Goal: Task Accomplishment & Management: Complete application form

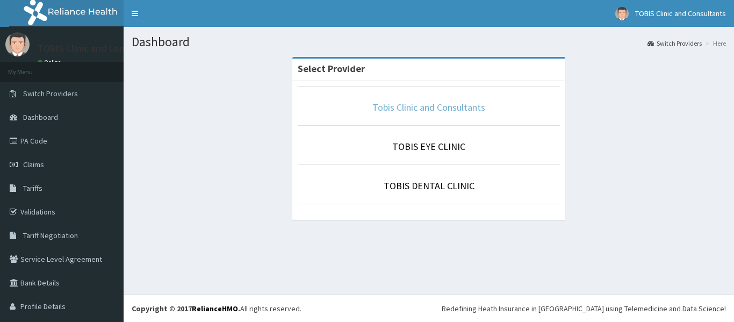
click at [436, 112] on link "Tobis Clinic and Consultants" at bounding box center [428, 107] width 113 height 12
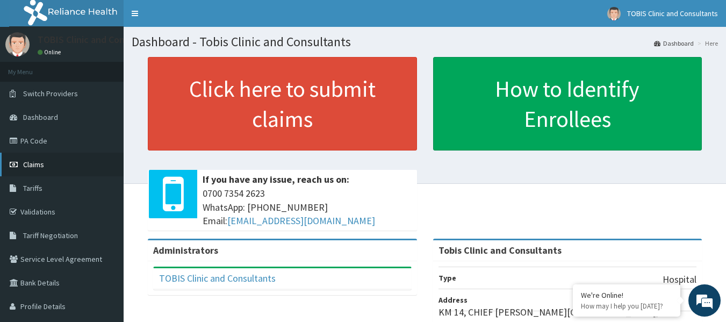
click at [27, 166] on span "Claims" at bounding box center [33, 165] width 21 height 10
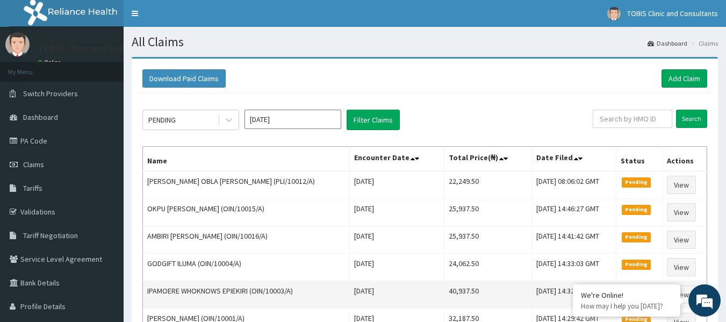
click at [0, 0] on em at bounding box center [0, 0] width 0 height 0
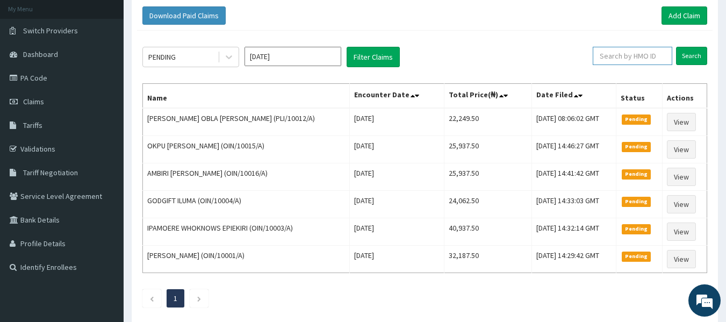
click at [644, 60] on input "text" at bounding box center [633, 56] width 80 height 18
paste input "OIN/10025/A"
type input "OIN/10025/A"
click at [690, 55] on input "Search" at bounding box center [691, 56] width 31 height 18
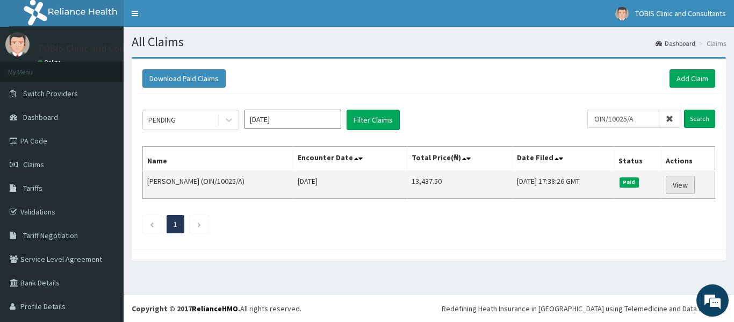
click at [678, 184] on link "View" at bounding box center [680, 185] width 29 height 18
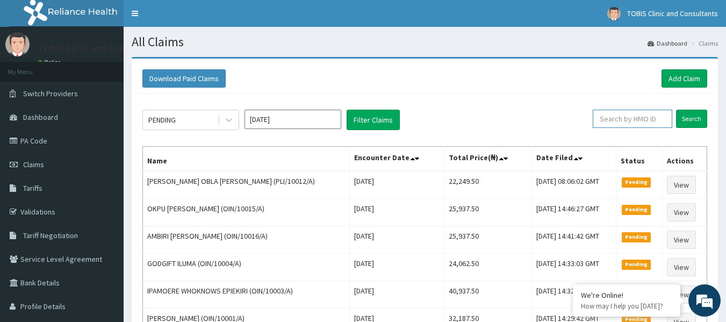
click at [635, 119] on input "text" at bounding box center [633, 119] width 80 height 18
paste input "OIN/10024/A"
click at [695, 122] on input "Search" at bounding box center [691, 119] width 31 height 18
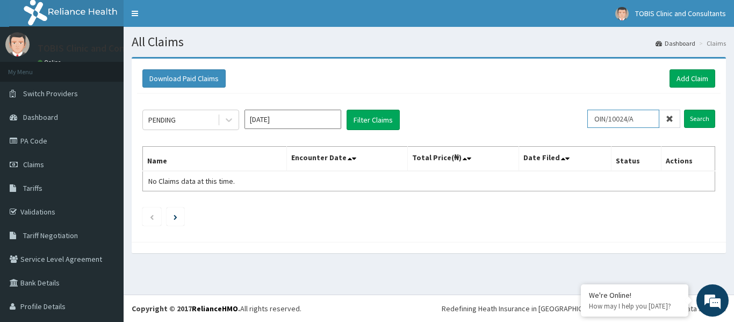
click at [566, 121] on div "PENDING Oct 2025 Filter Claims OIN/10024/A Search" at bounding box center [428, 120] width 573 height 20
paste input "8"
type input "OIN/10028/A"
click at [694, 121] on input "Search" at bounding box center [699, 119] width 31 height 18
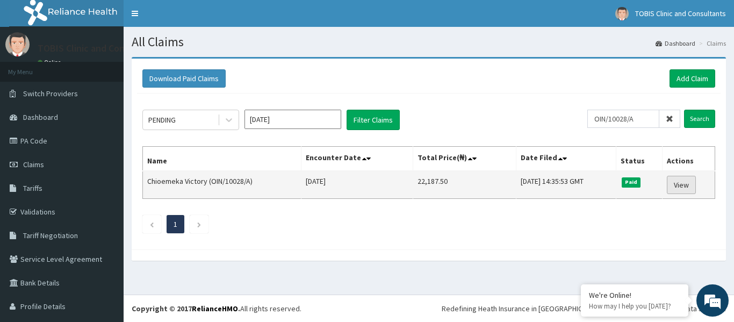
click at [682, 185] on link "View" at bounding box center [681, 185] width 29 height 18
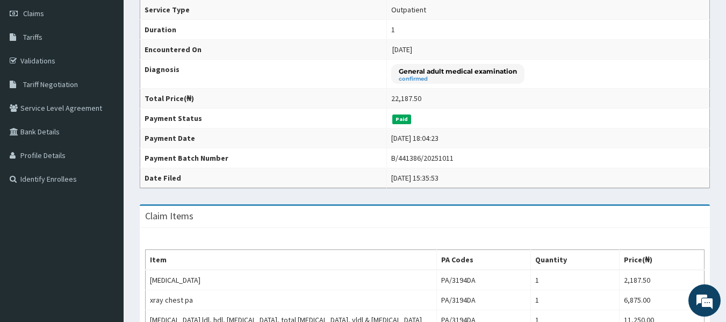
scroll to position [152, 0]
click at [38, 18] on link "Claims" at bounding box center [62, 13] width 124 height 24
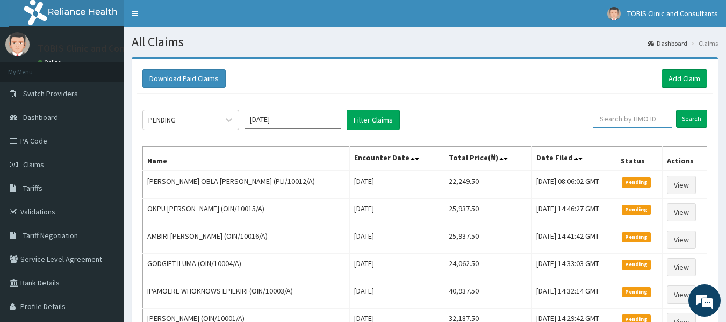
click at [618, 119] on input "text" at bounding box center [633, 119] width 80 height 18
paste input "OIN/10024/A"
click at [693, 124] on input "Search" at bounding box center [691, 119] width 31 height 18
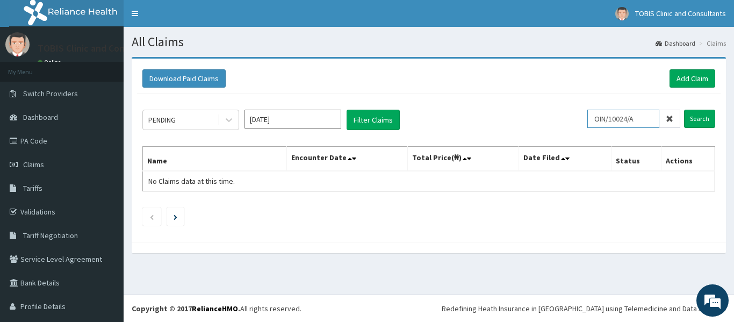
drag, startPoint x: 637, startPoint y: 118, endPoint x: 472, endPoint y: 125, distance: 164.6
click at [472, 125] on div "PENDING Oct 2025 Filter Claims OIN/10024/A Search" at bounding box center [428, 120] width 573 height 20
paste input "19"
click at [691, 122] on input "Search" at bounding box center [699, 119] width 31 height 18
click at [593, 124] on input "OIN/10019/A" at bounding box center [623, 119] width 72 height 18
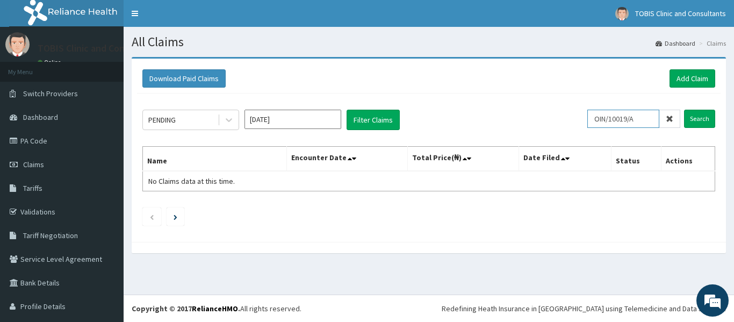
drag, startPoint x: 635, startPoint y: 121, endPoint x: 539, endPoint y: 126, distance: 96.3
click at [539, 126] on div "PENDING Oct 2025 Filter Claims OIN/10019/A Search" at bounding box center [428, 120] width 573 height 20
paste input "SFA/12271"
type input "SFA/12271/A"
click at [698, 123] on input "Search" at bounding box center [699, 119] width 31 height 18
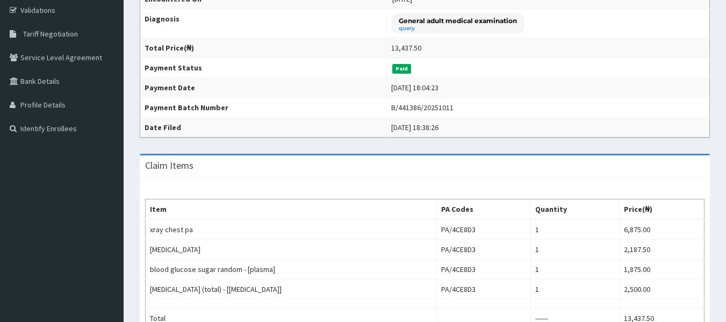
scroll to position [157, 0]
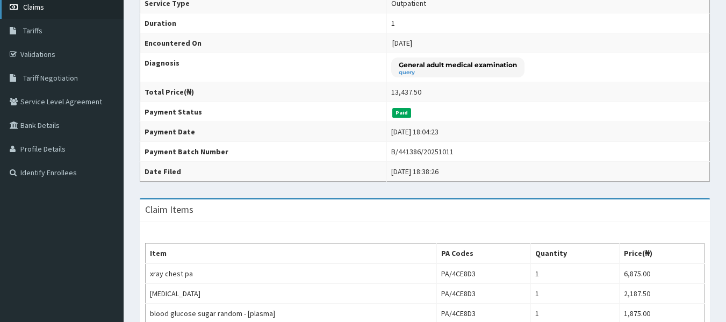
click at [35, 9] on span "Claims" at bounding box center [33, 7] width 21 height 10
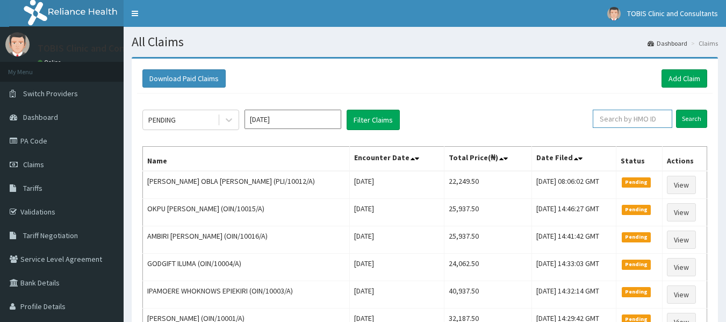
click at [642, 117] on input "text" at bounding box center [633, 119] width 80 height 18
paste input "OIN/10031/A"
type input "OIN/10031/A"
click at [693, 117] on input "Search" at bounding box center [691, 119] width 31 height 18
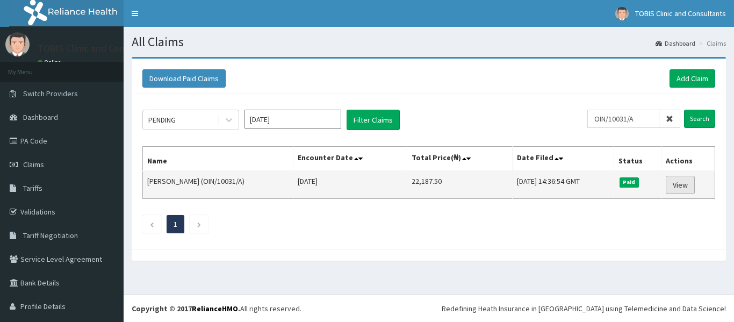
click at [671, 187] on link "View" at bounding box center [680, 185] width 29 height 18
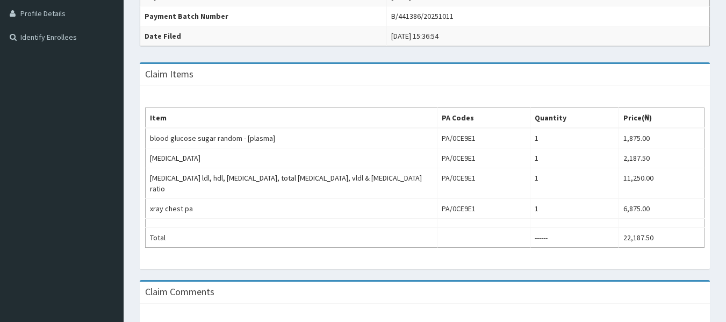
scroll to position [292, 0]
drag, startPoint x: 723, startPoint y: 231, endPoint x: 728, endPoint y: 207, distance: 23.6
click at [726, 207] on html "R EL Toggle navigation TOBIS Clinic and Consultants TOBIS Clinic and Consultant…" at bounding box center [363, 71] width 726 height 726
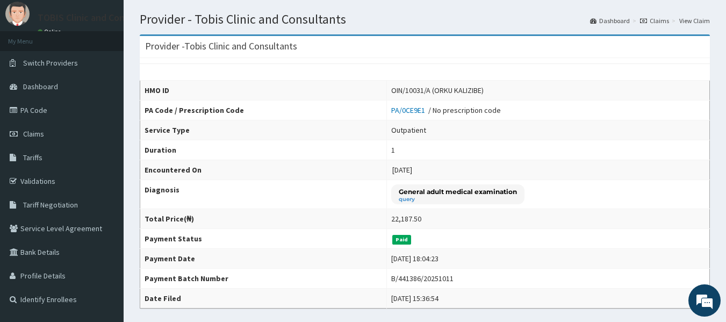
scroll to position [0, 0]
click at [35, 133] on span "Claims" at bounding box center [33, 134] width 21 height 10
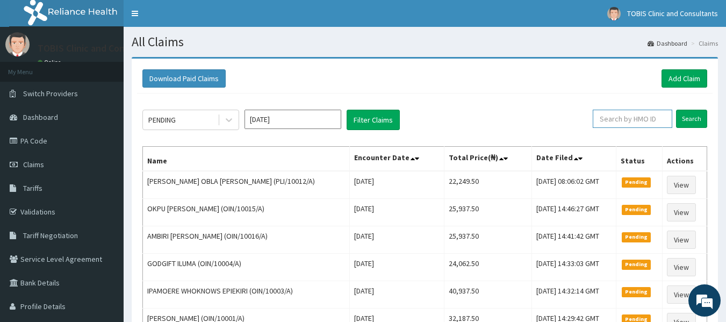
click at [644, 121] on input "text" at bounding box center [633, 119] width 80 height 18
paste input "SFA/12271/A"
type input "SFA/12271/A"
click at [690, 117] on input "Search" at bounding box center [691, 119] width 31 height 18
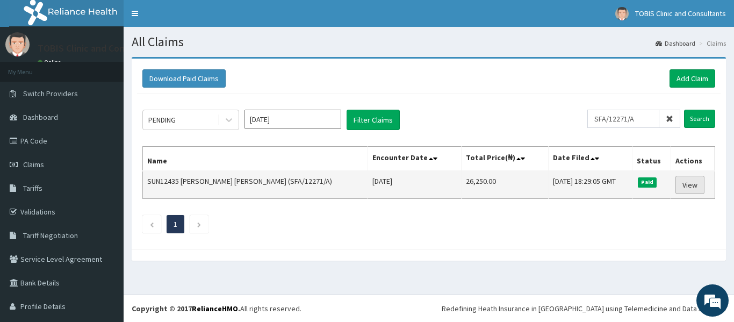
click at [677, 187] on link "View" at bounding box center [690, 185] width 29 height 18
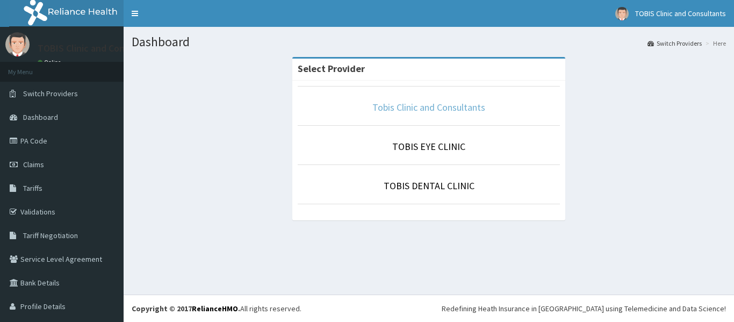
click at [453, 109] on link "Tobis Clinic and Consultants" at bounding box center [428, 107] width 113 height 12
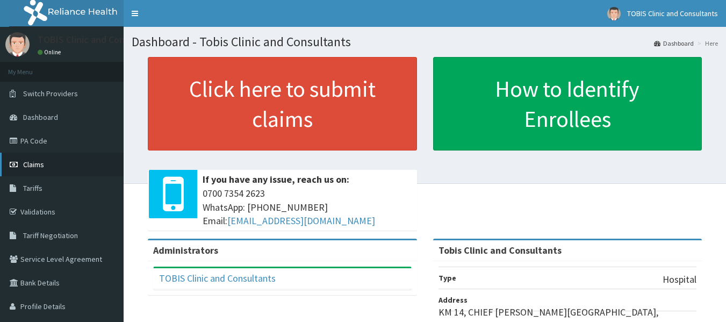
click at [34, 168] on span "Claims" at bounding box center [33, 165] width 21 height 10
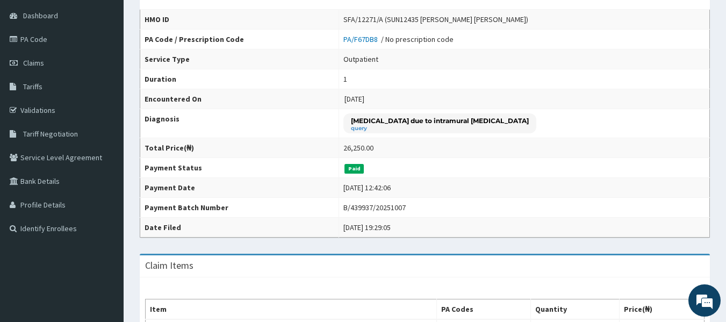
scroll to position [75, 0]
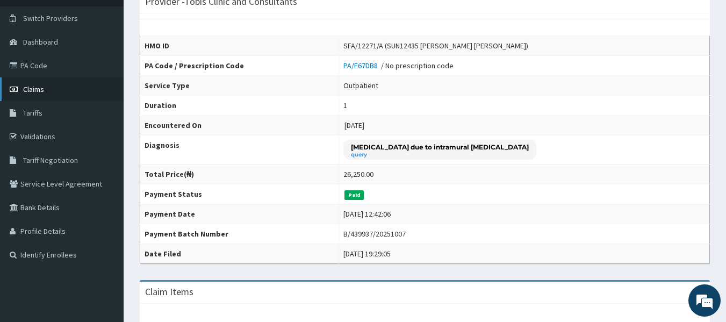
click at [37, 92] on span "Claims" at bounding box center [33, 89] width 21 height 10
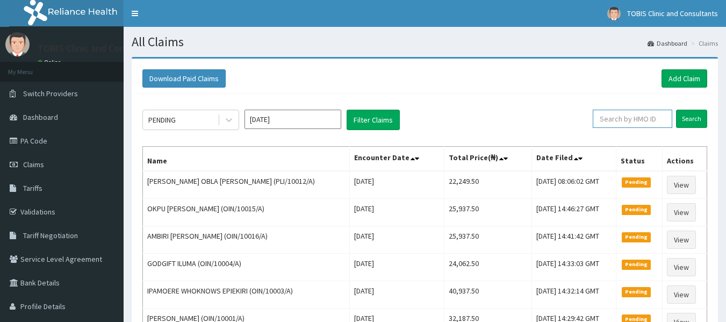
click at [646, 124] on input "text" at bounding box center [633, 119] width 80 height 18
paste input "OIN/10027/A"
click at [694, 126] on input "Search" at bounding box center [691, 119] width 31 height 18
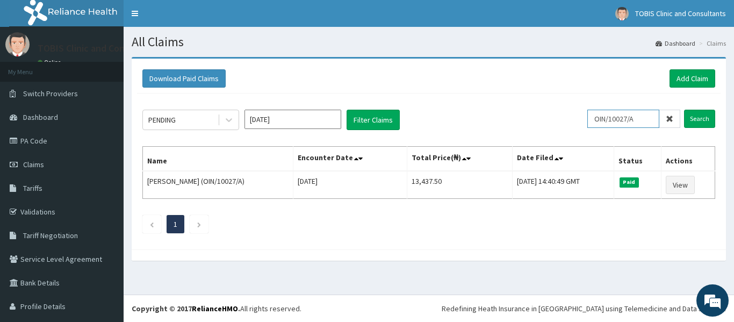
drag, startPoint x: 642, startPoint y: 121, endPoint x: 520, endPoint y: 126, distance: 122.1
click at [520, 126] on div "PENDING Oct 2025 Filter Claims OIN/10027/A Search" at bounding box center [428, 120] width 573 height 20
paste input "SFA/12271"
type input "SFA/12271/A"
click at [700, 121] on input "Search" at bounding box center [699, 119] width 31 height 18
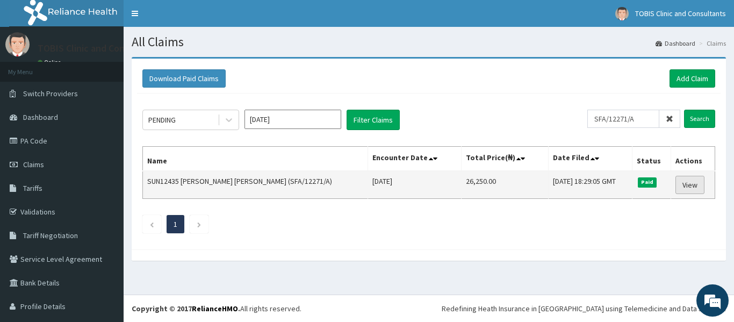
click at [679, 182] on link "View" at bounding box center [690, 185] width 29 height 18
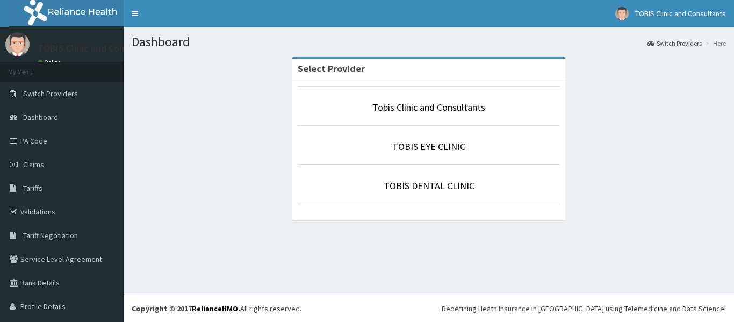
click at [388, 115] on li "Tobis Clinic and Consultants" at bounding box center [429, 106] width 262 height 40
click at [396, 108] on link "Tobis Clinic and Consultants" at bounding box center [428, 107] width 113 height 12
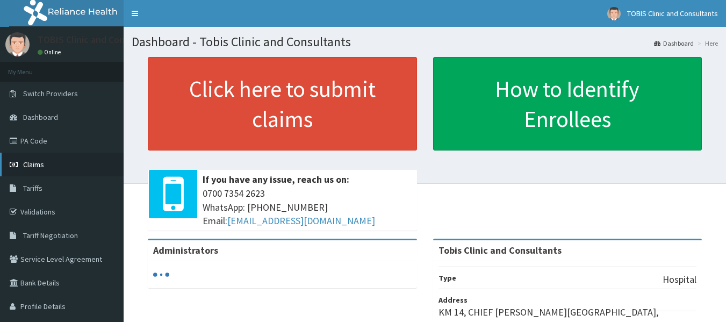
click at [32, 163] on span "Claims" at bounding box center [33, 165] width 21 height 10
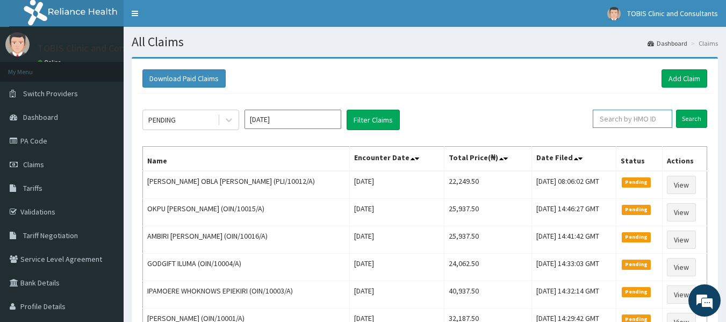
click at [640, 117] on input "text" at bounding box center [633, 119] width 80 height 18
paste input "SFA/12271/A"
type input "SFA/12271/A"
click at [687, 120] on input "Search" at bounding box center [691, 119] width 31 height 18
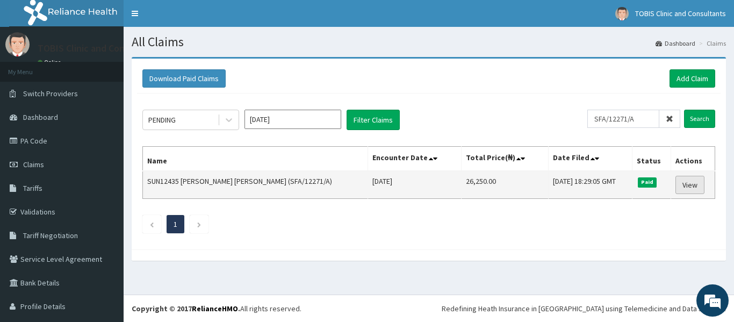
click at [684, 185] on link "View" at bounding box center [690, 185] width 29 height 18
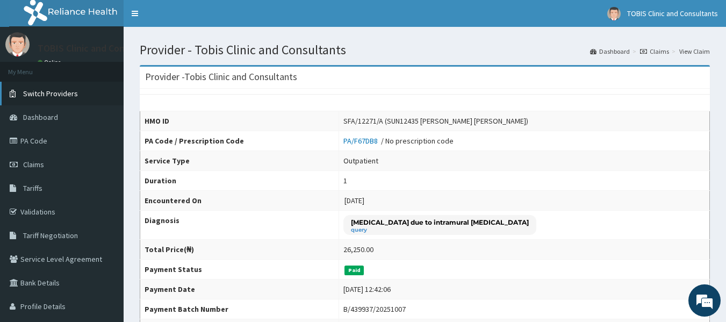
click at [51, 89] on span "Switch Providers" at bounding box center [50, 94] width 55 height 10
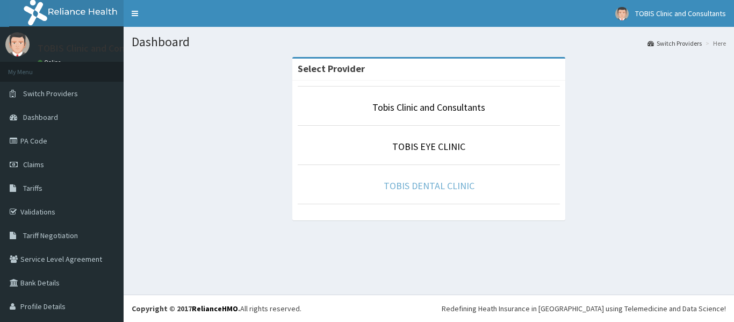
click at [428, 183] on link "TOBIS DENTAL CLINIC" at bounding box center [429, 186] width 91 height 12
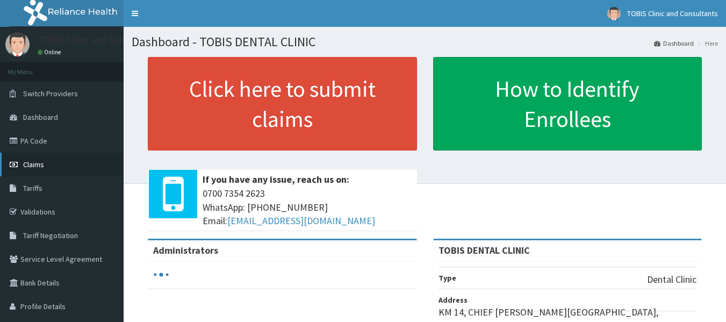
click at [31, 166] on span "Claims" at bounding box center [33, 165] width 21 height 10
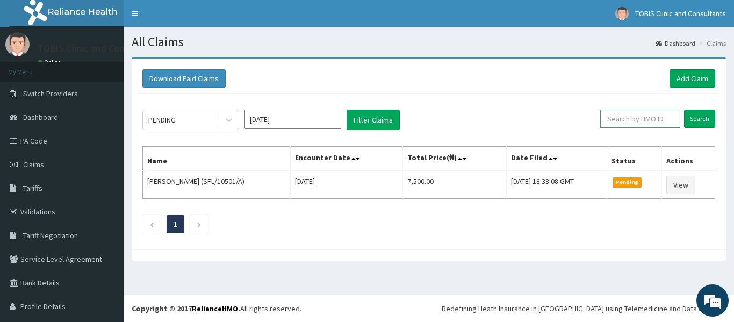
click at [633, 119] on input "text" at bounding box center [640, 119] width 80 height 18
paste input "SKN/10335/A"
type input "SKN/10335/A"
click at [695, 116] on input "Search" at bounding box center [699, 119] width 31 height 18
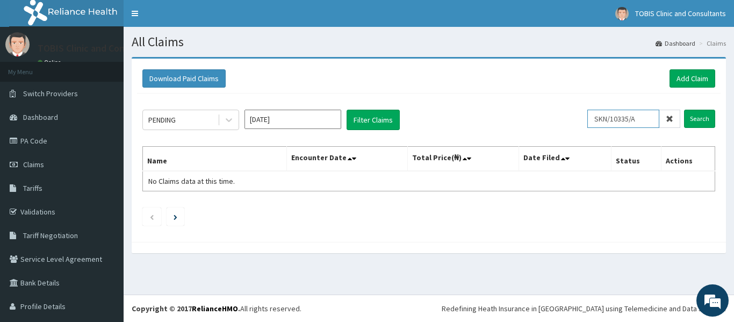
click at [594, 121] on input "SKN/10335/A" at bounding box center [623, 119] width 72 height 18
click at [49, 94] on span "Switch Providers" at bounding box center [50, 94] width 55 height 10
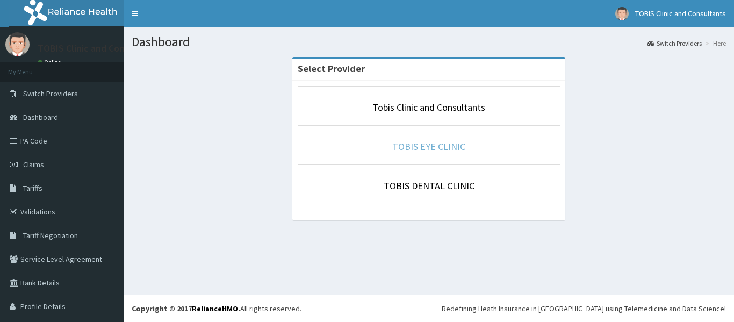
click at [417, 143] on link "TOBIS EYE CLINIC" at bounding box center [428, 146] width 73 height 12
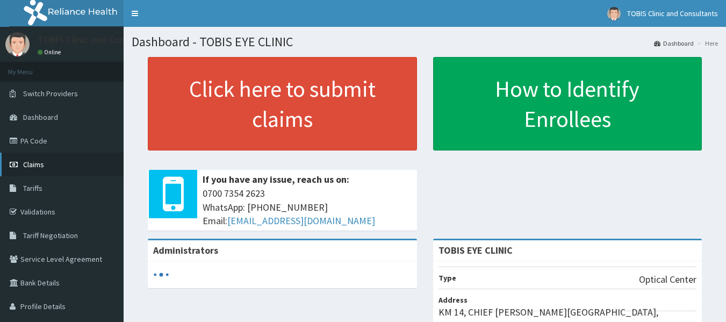
click at [32, 165] on span "Claims" at bounding box center [33, 165] width 21 height 10
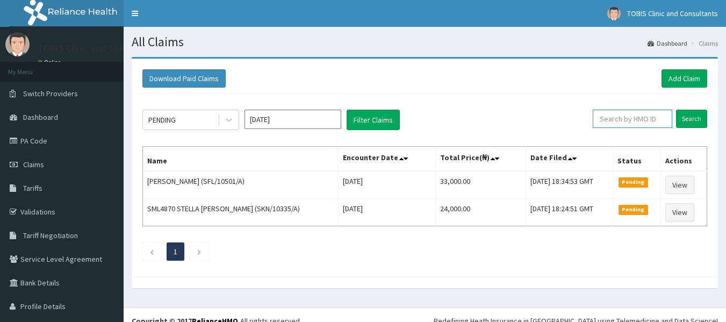
click at [635, 124] on input "text" at bounding box center [633, 119] width 80 height 18
paste input "SKN/10335/A"
type input "SKN/10335/A"
click at [689, 118] on input "Search" at bounding box center [691, 119] width 31 height 18
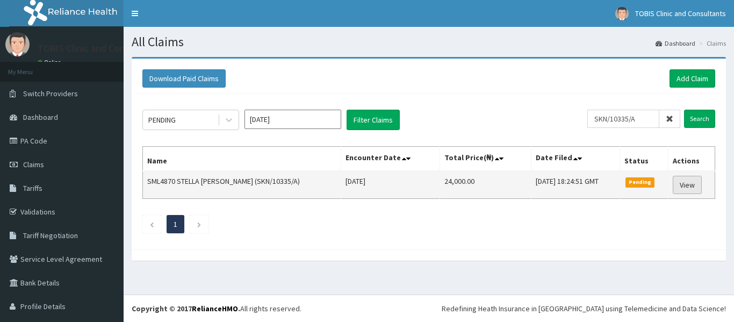
click at [678, 182] on link "View" at bounding box center [687, 185] width 29 height 18
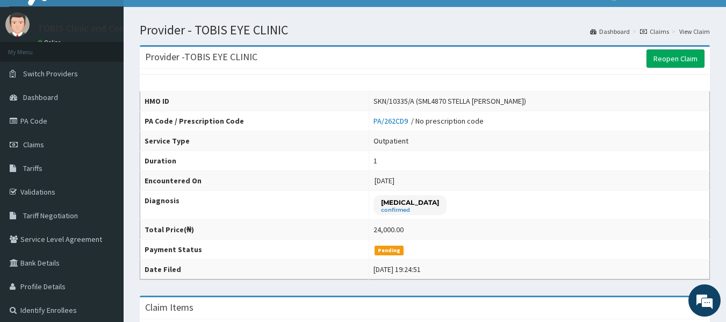
scroll to position [5, 0]
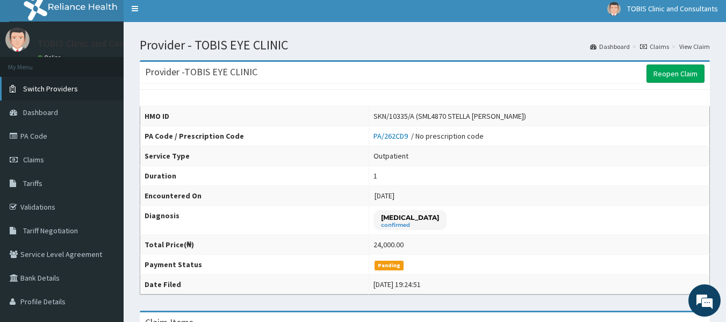
click at [45, 90] on span "Switch Providers" at bounding box center [50, 89] width 55 height 10
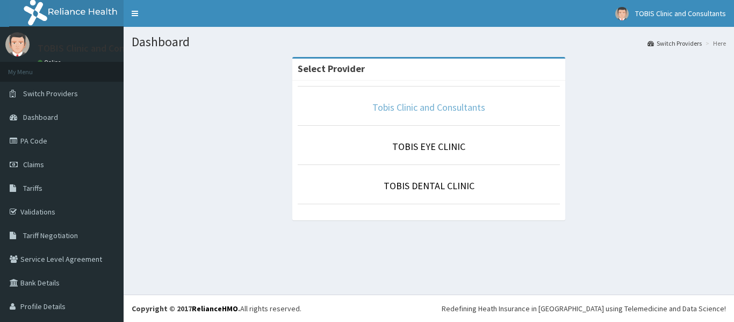
click at [439, 107] on link "Tobis Clinic and Consultants" at bounding box center [428, 107] width 113 height 12
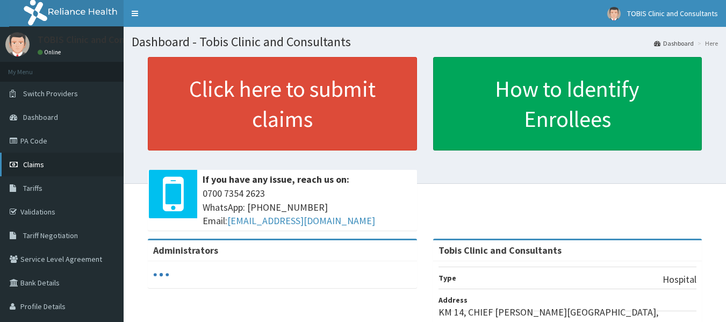
click at [25, 164] on span "Claims" at bounding box center [33, 165] width 21 height 10
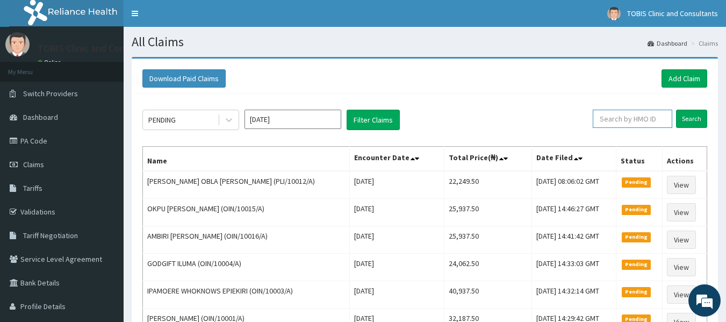
click at [635, 120] on input "text" at bounding box center [633, 119] width 80 height 18
paste input "MR083678"
type input "MR083678"
paste input "ZEI/10198/C"
type input "ZEI/10198/C"
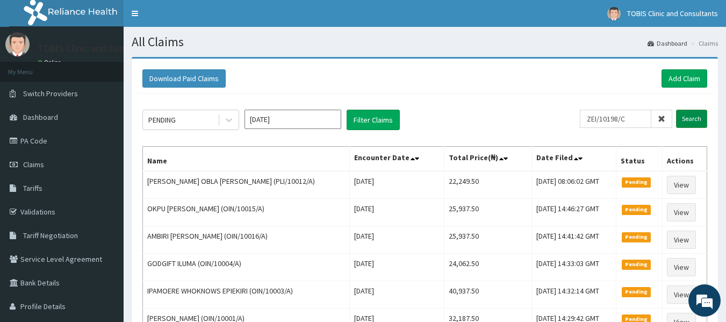
click at [694, 121] on input "Search" at bounding box center [691, 119] width 31 height 18
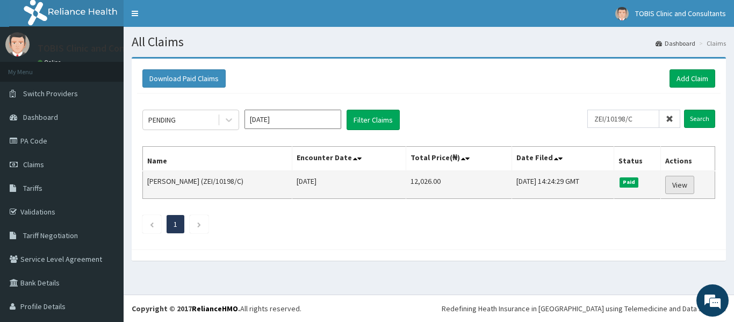
drag, startPoint x: 675, startPoint y: 186, endPoint x: 684, endPoint y: 177, distance: 12.2
click at [676, 185] on link "View" at bounding box center [679, 185] width 29 height 18
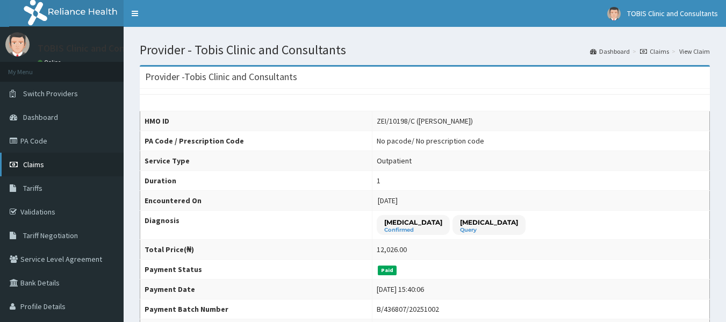
click at [33, 167] on span "Claims" at bounding box center [33, 165] width 21 height 10
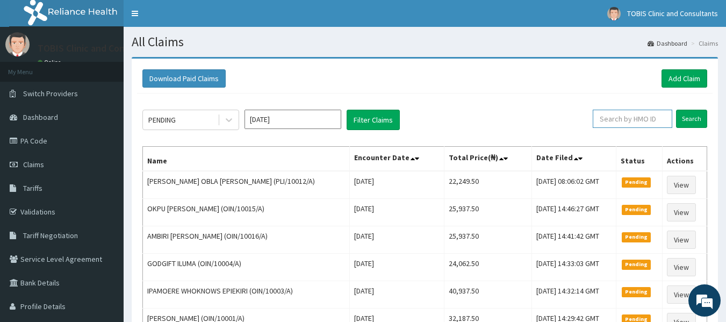
click at [635, 123] on input "text" at bounding box center [633, 119] width 80 height 18
paste input "HOB/10004/A"
type input "HOB/10004/A"
click at [690, 123] on input "Search" at bounding box center [691, 119] width 31 height 18
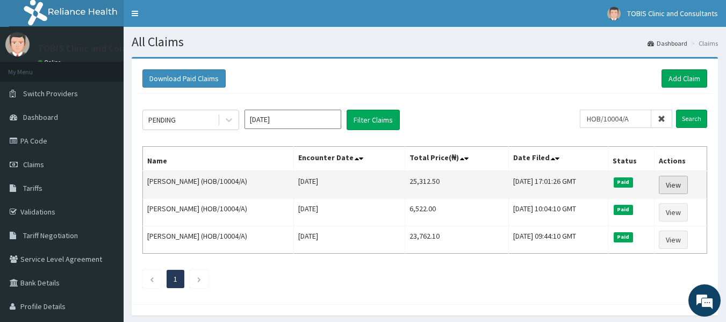
click at [674, 186] on link "View" at bounding box center [673, 185] width 29 height 18
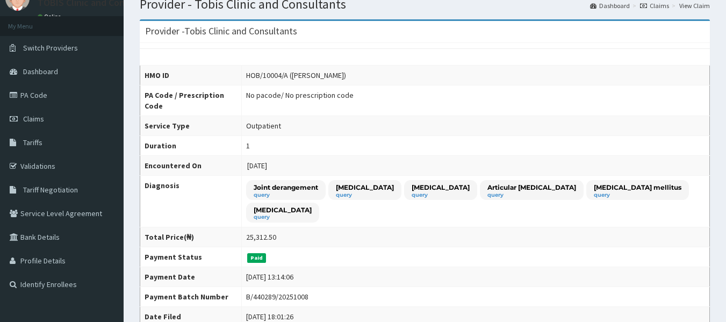
scroll to position [38, 0]
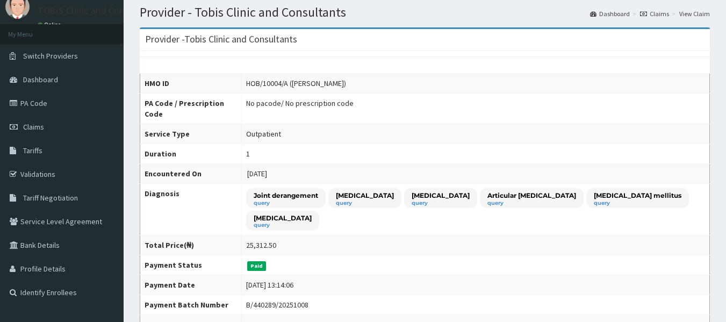
click at [392, 164] on td "2025-10-03" at bounding box center [475, 174] width 468 height 20
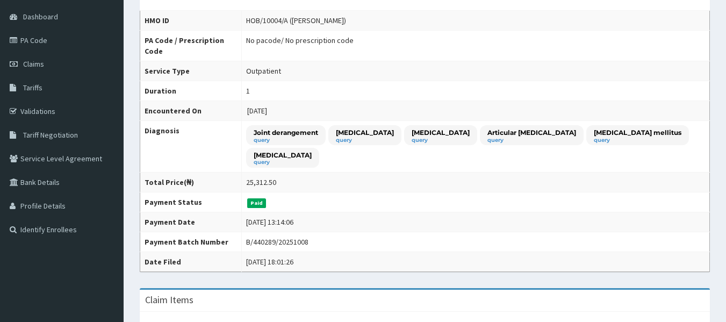
scroll to position [129, 0]
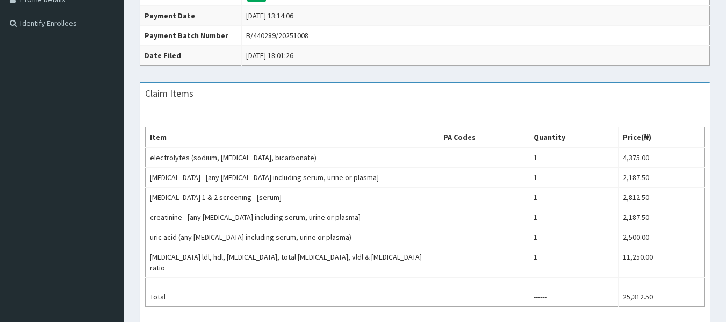
drag, startPoint x: 733, startPoint y: 138, endPoint x: 729, endPoint y: 246, distance: 107.6
click at [726, 246] on html "R EL Toggle navigation TOBIS Clinic and Consultants TOBIS Clinic and Consultant…" at bounding box center [363, 92] width 726 height 799
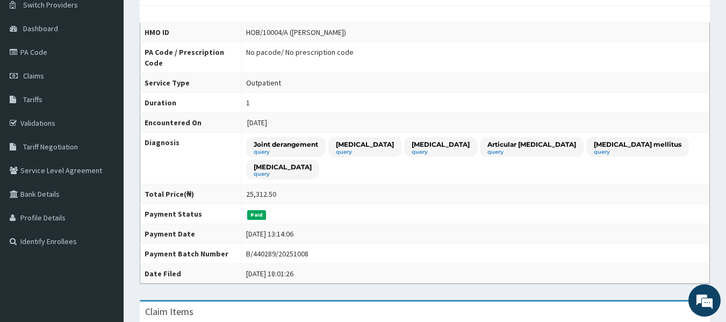
scroll to position [0, 0]
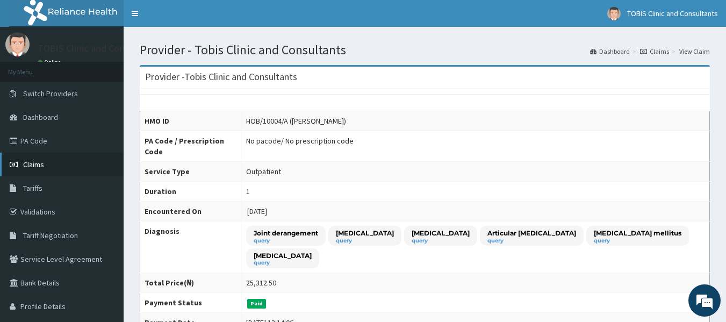
click at [36, 164] on span "Claims" at bounding box center [33, 165] width 21 height 10
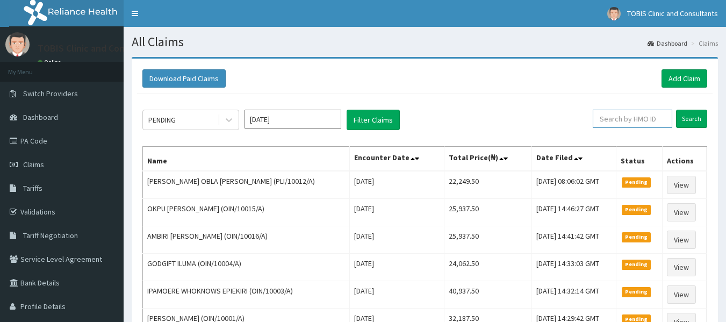
click at [649, 119] on input "text" at bounding box center [633, 119] width 80 height 18
paste input "WTS/10044/A"
type input "WTS/10044/A"
click at [694, 120] on input "Search" at bounding box center [691, 119] width 31 height 18
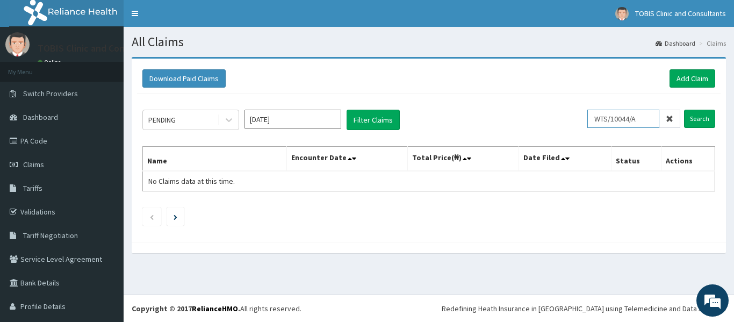
drag, startPoint x: 644, startPoint y: 123, endPoint x: 558, endPoint y: 121, distance: 86.0
click at [558, 121] on div "PENDING Oct 2025 Filter Claims WTS/10044/A Search" at bounding box center [428, 120] width 573 height 20
click at [695, 117] on input "Search" at bounding box center [699, 119] width 31 height 18
click at [693, 75] on link "Add Claim" at bounding box center [693, 78] width 46 height 18
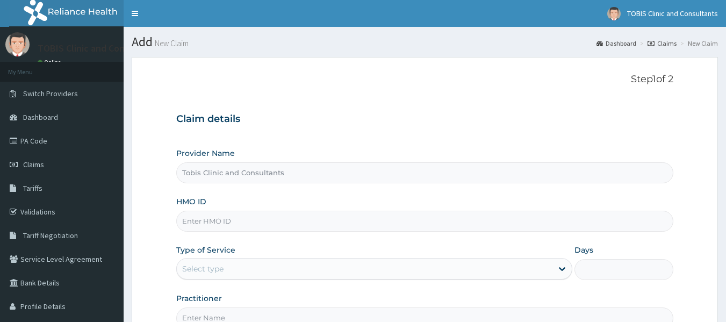
click at [288, 224] on input "HMO ID" at bounding box center [425, 221] width 498 height 21
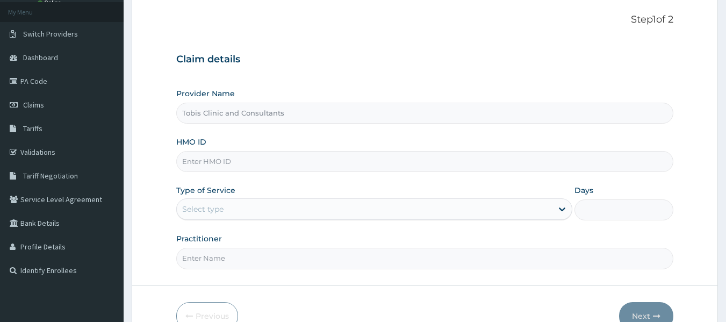
scroll to position [94, 0]
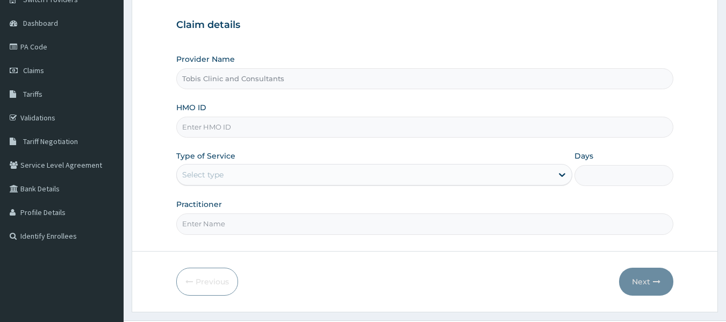
click at [251, 124] on input "HMO ID" at bounding box center [425, 127] width 498 height 21
click at [257, 172] on div "Select type" at bounding box center [365, 174] width 376 height 17
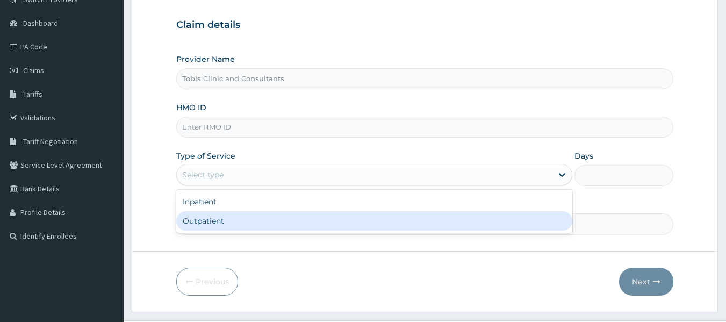
click at [249, 228] on div "Outpatient" at bounding box center [374, 220] width 396 height 19
type input "1"
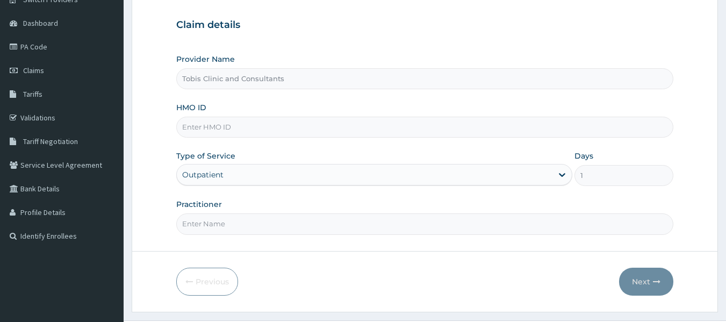
click at [265, 223] on input "Practitioner" at bounding box center [425, 223] width 498 height 21
click at [329, 227] on input "Practitioner" at bounding box center [425, 223] width 498 height 21
click at [289, 131] on input "HMO ID" at bounding box center [425, 127] width 498 height 21
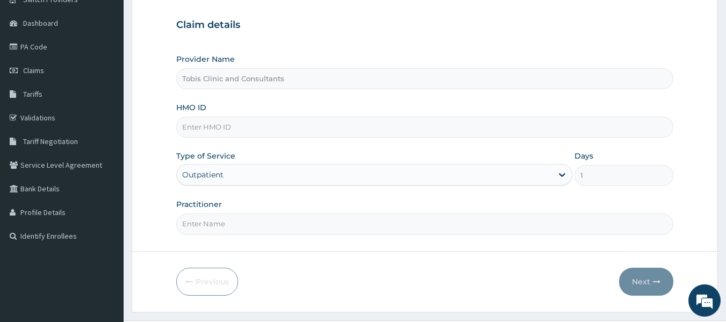
paste input "WTS/10044/A"
type input "WTS/10044/A"
click at [274, 222] on input "Practitioner" at bounding box center [425, 223] width 498 height 21
paste input "[PERSON_NAME]"
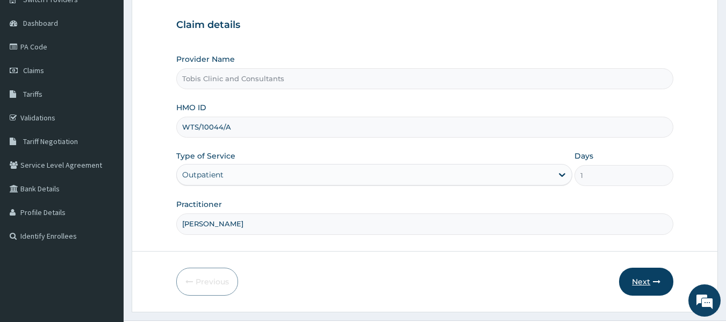
type input "[PERSON_NAME]"
click at [636, 283] on button "Next" at bounding box center [646, 282] width 54 height 28
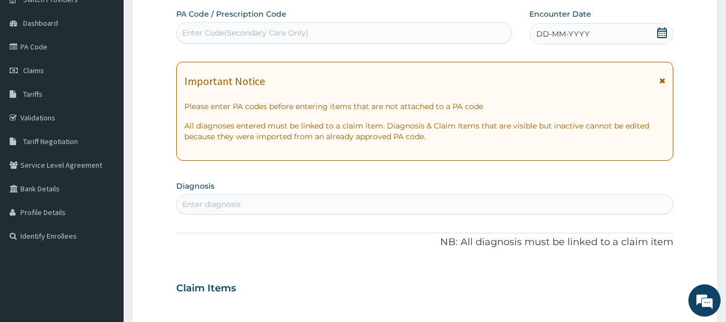
click at [286, 34] on div "Enter Code(Secondary Care Only)" at bounding box center [245, 32] width 126 height 11
paste input "PA/D57E14"
type input "PA/D57E14"
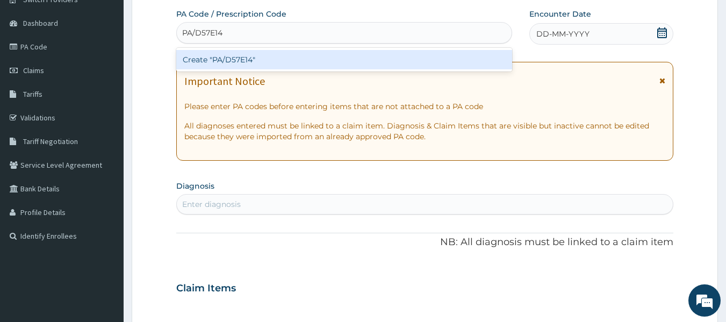
click at [284, 57] on div "Create "PA/D57E14"" at bounding box center [344, 59] width 336 height 19
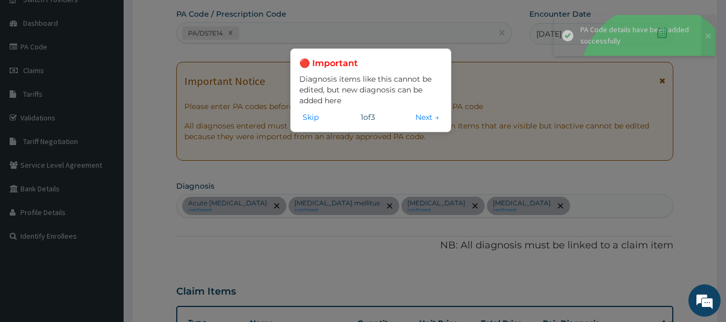
scroll to position [546, 0]
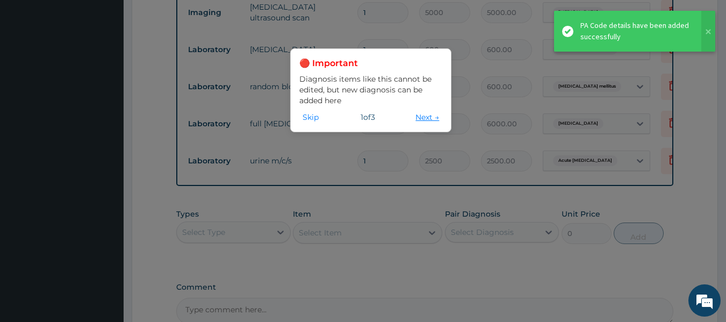
click at [425, 120] on button "Next →" at bounding box center [427, 117] width 30 height 12
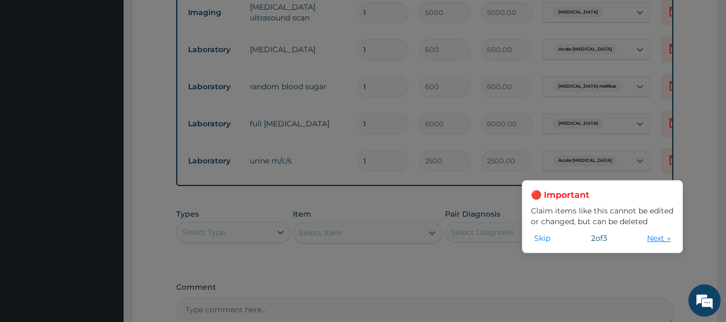
click at [657, 240] on button "Next →" at bounding box center [659, 238] width 30 height 12
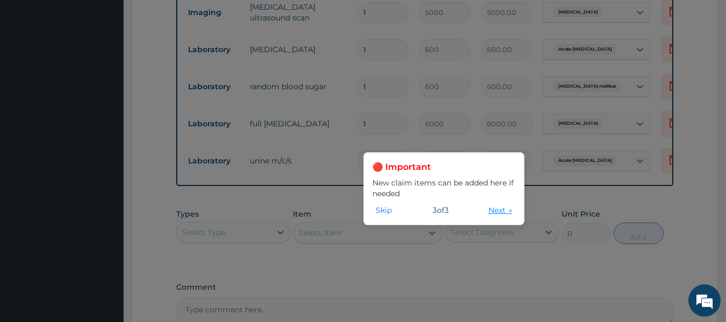
click at [494, 210] on button "Next →" at bounding box center [500, 210] width 30 height 12
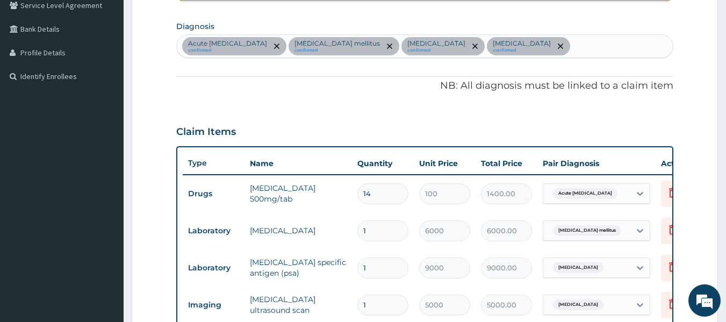
scroll to position [670, 0]
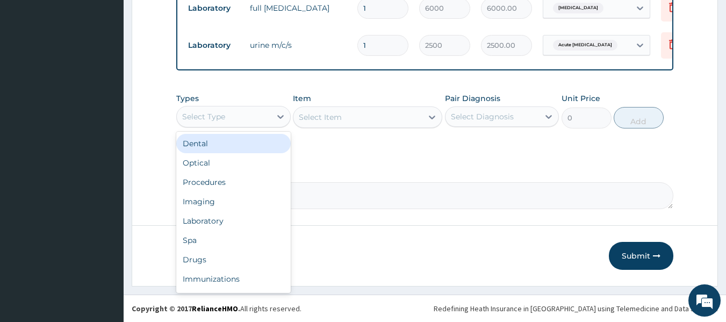
click at [243, 117] on div "Select Type" at bounding box center [224, 116] width 94 height 17
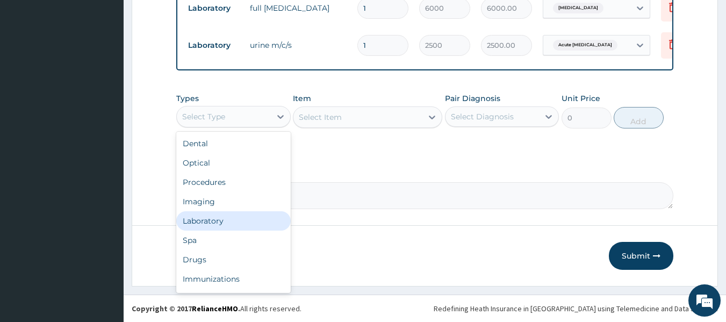
click at [230, 218] on div "Laboratory" at bounding box center [233, 220] width 114 height 19
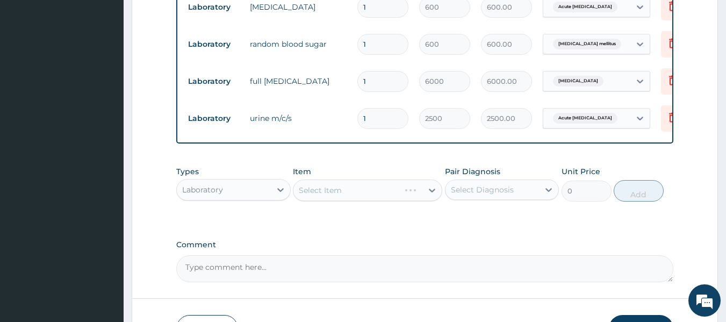
scroll to position [590, 0]
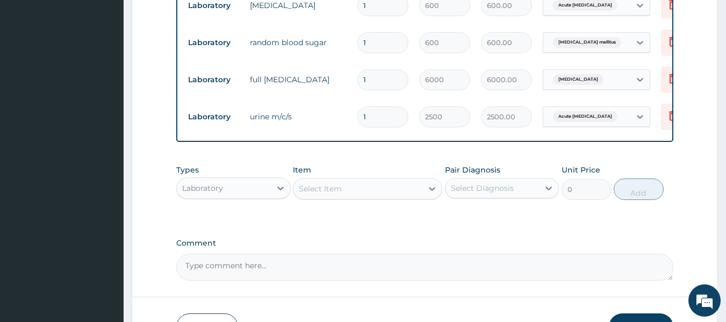
click at [355, 197] on div "Select Item" at bounding box center [357, 188] width 129 height 17
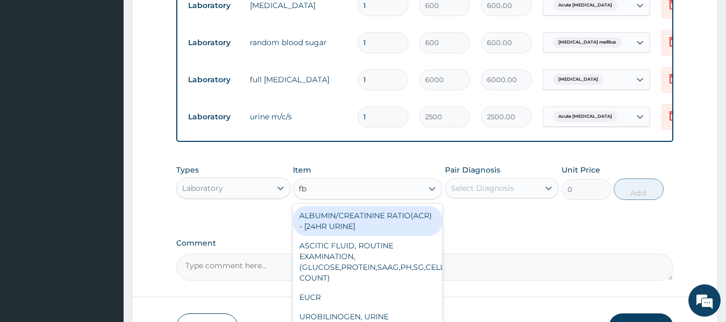
type input "fbc"
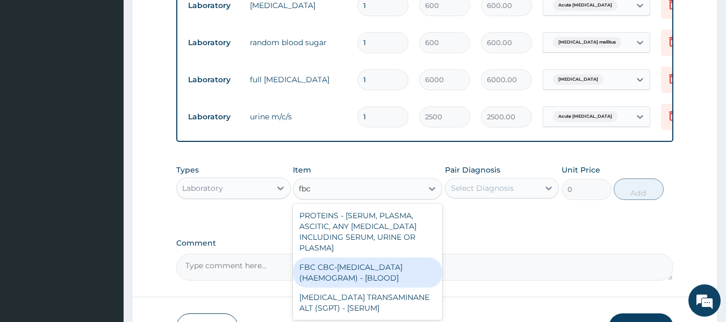
click at [358, 278] on div "FBC CBC-[MEDICAL_DATA] (HAEMOGRAM) - [BLOOD]" at bounding box center [367, 272] width 149 height 30
type input "5000"
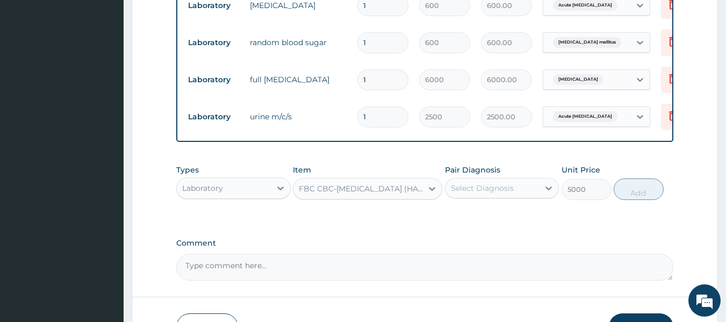
click at [517, 194] on div "Select Diagnosis" at bounding box center [493, 188] width 94 height 17
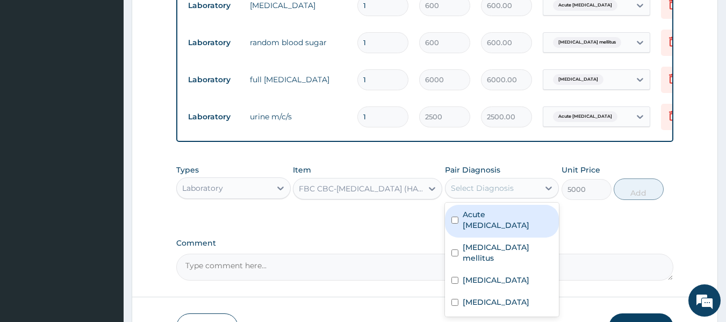
click at [514, 231] on label "Acute [MEDICAL_DATA]" at bounding box center [508, 219] width 90 height 21
checkbox input "true"
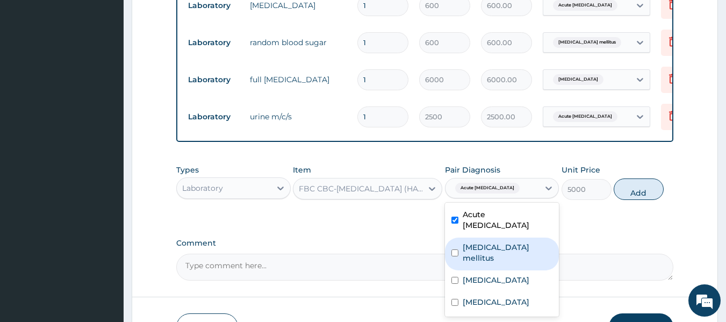
click at [508, 261] on div "[MEDICAL_DATA] mellitus" at bounding box center [502, 254] width 114 height 33
checkbox input "true"
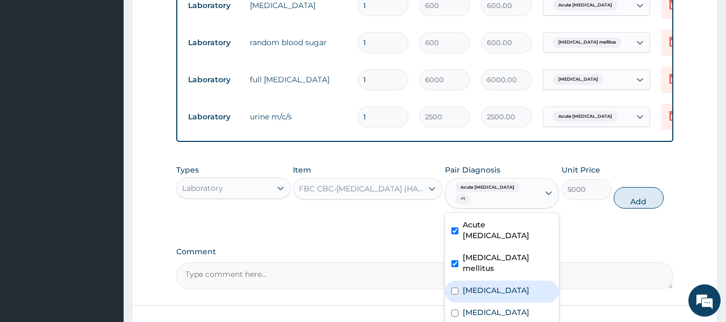
click at [499, 285] on label "[MEDICAL_DATA]" at bounding box center [496, 290] width 67 height 11
checkbox input "true"
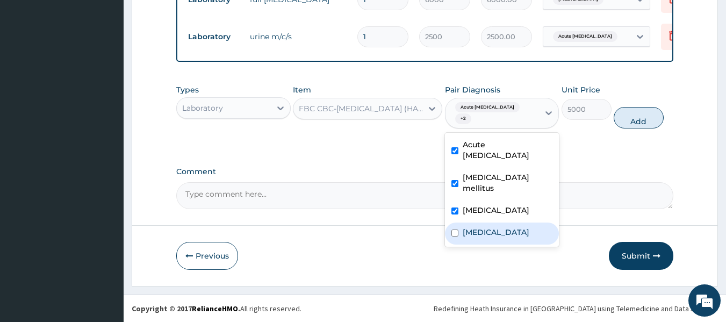
drag, startPoint x: 504, startPoint y: 239, endPoint x: 593, endPoint y: 197, distance: 98.6
click at [504, 238] on label "[MEDICAL_DATA]" at bounding box center [496, 232] width 67 height 11
checkbox input "true"
click at [632, 120] on button "Add" at bounding box center [639, 117] width 50 height 21
type input "0"
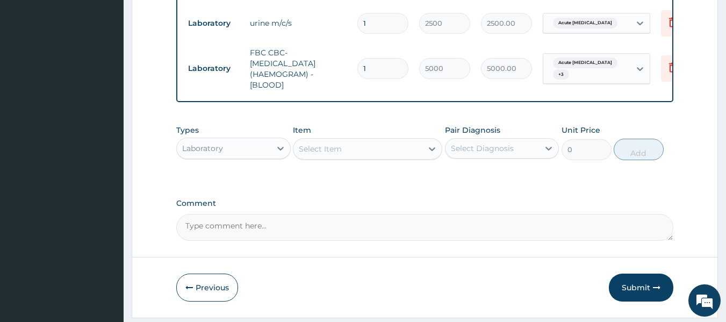
scroll to position [690, 0]
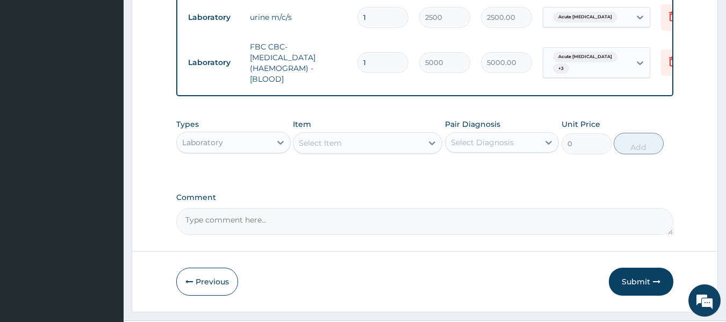
click at [256, 150] on div "Laboratory" at bounding box center [224, 142] width 94 height 17
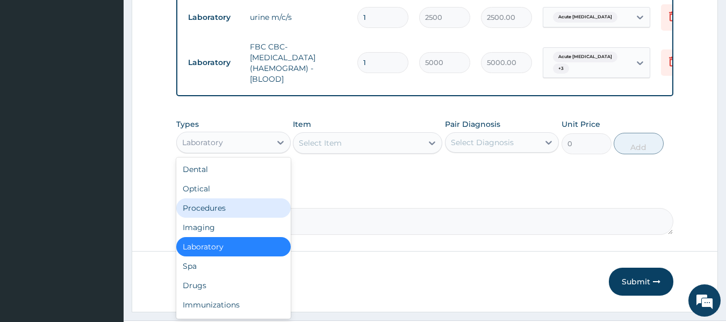
click at [223, 216] on div "Procedures" at bounding box center [233, 207] width 114 height 19
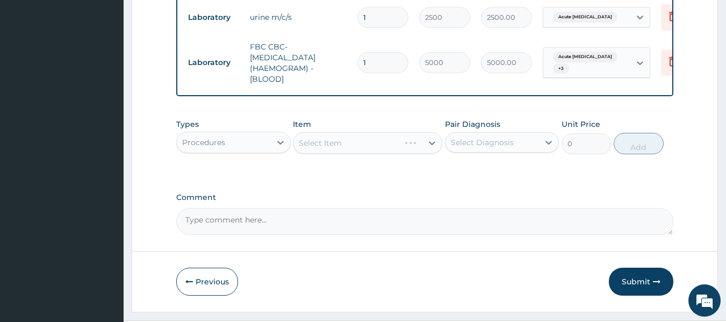
click at [517, 151] on div "Select Diagnosis" at bounding box center [493, 142] width 94 height 17
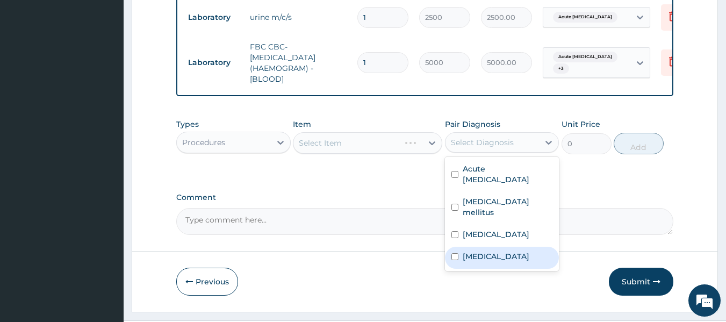
drag, startPoint x: 507, startPoint y: 275, endPoint x: 504, endPoint y: 266, distance: 10.2
click at [507, 262] on label "Hypertensive heart disease" at bounding box center [496, 256] width 67 height 11
checkbox input "true"
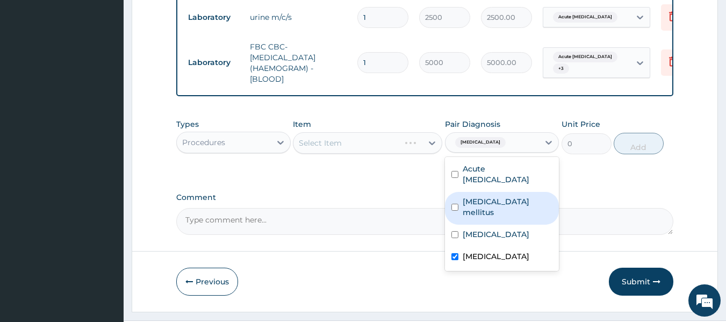
drag, startPoint x: 505, startPoint y: 209, endPoint x: 495, endPoint y: 230, distance: 23.1
click at [505, 211] on label "Diabetes mellitus" at bounding box center [508, 206] width 90 height 21
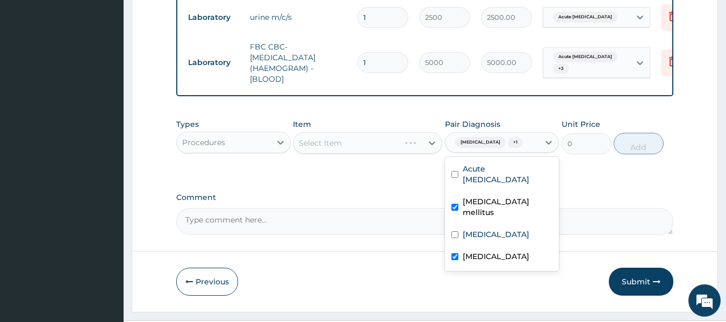
click at [494, 225] on div "Diabetes mellitus" at bounding box center [502, 208] width 114 height 33
checkbox input "false"
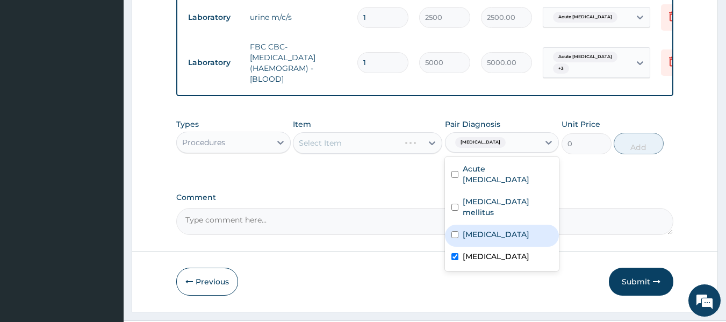
click at [500, 233] on label "Benign prostatic hyperplasia" at bounding box center [496, 234] width 67 height 11
checkbox input "true"
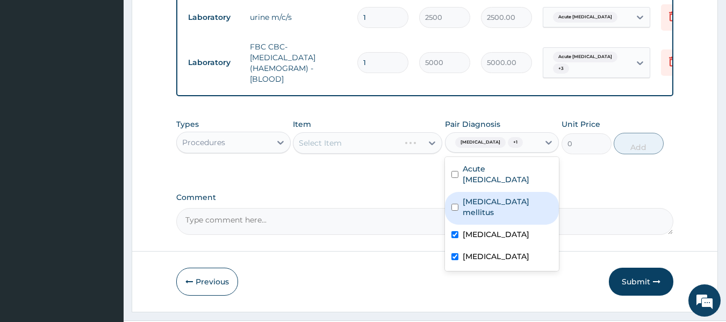
drag, startPoint x: 502, startPoint y: 223, endPoint x: 512, endPoint y: 207, distance: 18.6
click at [503, 218] on label "Diabetes mellitus" at bounding box center [508, 206] width 90 height 21
checkbox input "true"
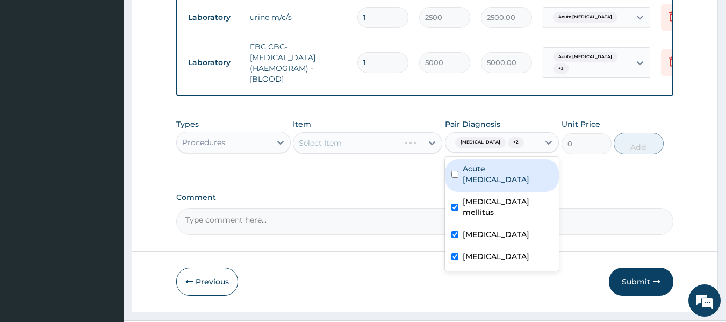
click at [517, 185] on label "Acute urinary tract infection" at bounding box center [508, 173] width 90 height 21
checkbox input "true"
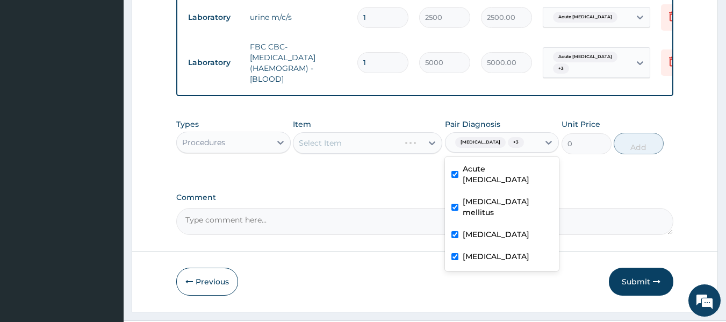
scroll to position [732, 0]
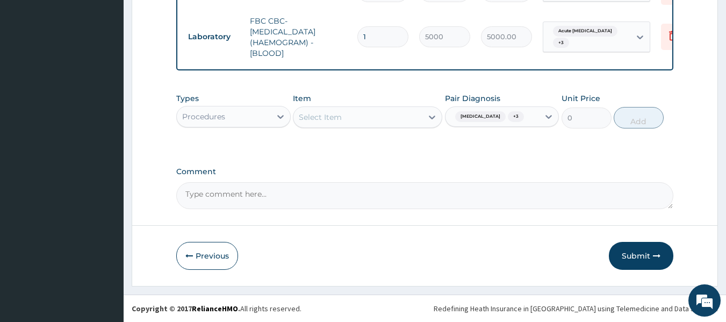
click at [406, 109] on div "Select Item" at bounding box center [357, 117] width 129 height 17
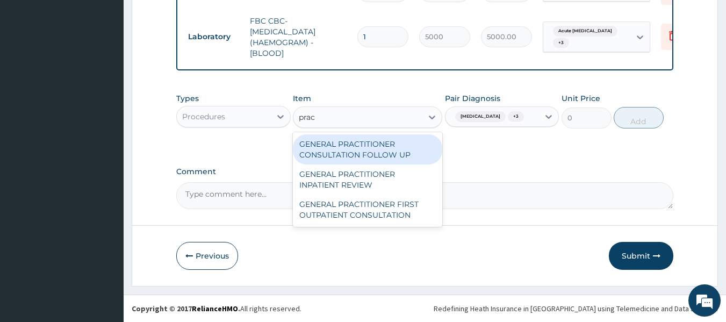
type input "pract"
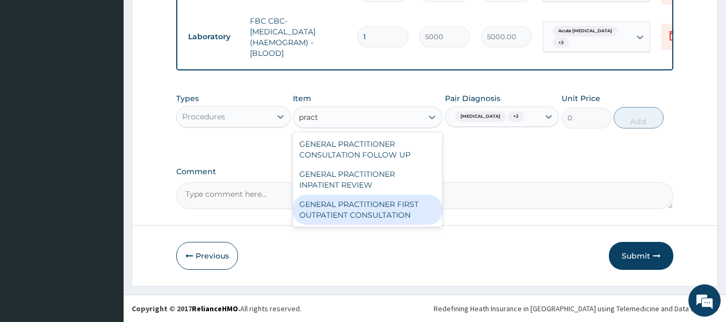
click at [382, 199] on div "GENERAL PRACTITIONER FIRST OUTPATIENT CONSULTATION" at bounding box center [367, 210] width 149 height 30
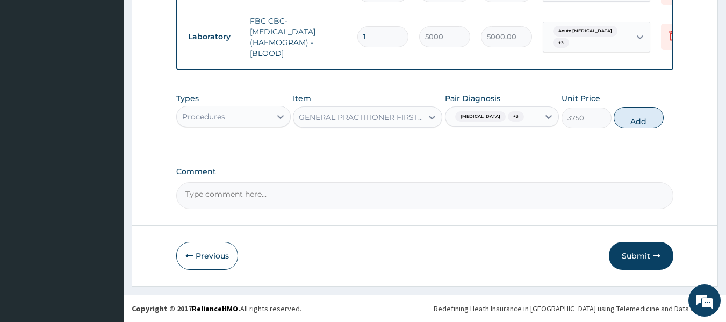
click at [642, 123] on button "Add" at bounding box center [639, 117] width 50 height 21
type input "0"
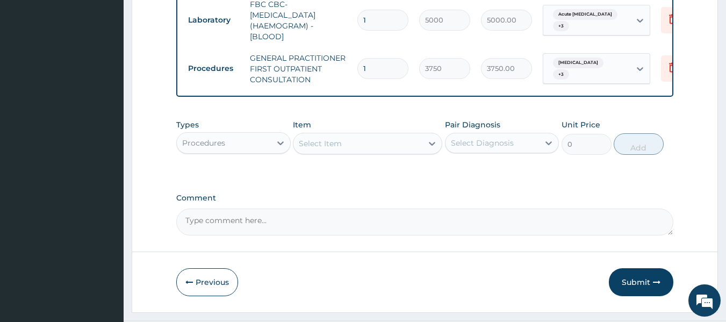
click at [238, 152] on div "Procedures" at bounding box center [224, 142] width 94 height 17
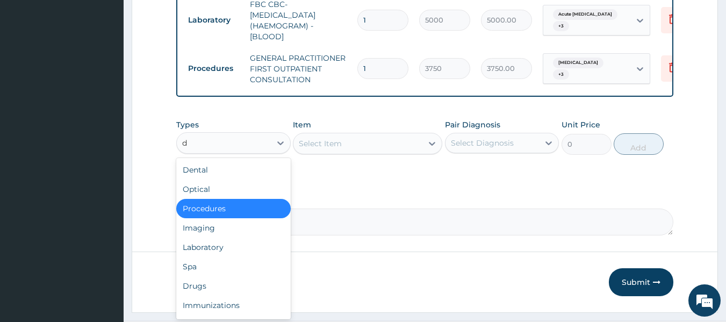
type input "dr"
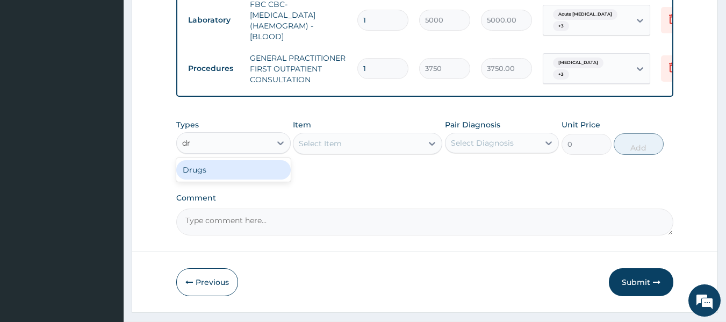
click at [216, 179] on div "Drugs" at bounding box center [233, 169] width 114 height 19
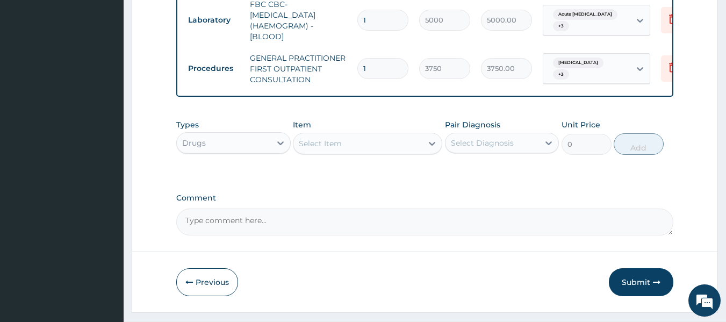
click at [374, 150] on div "Select Item" at bounding box center [357, 143] width 129 height 17
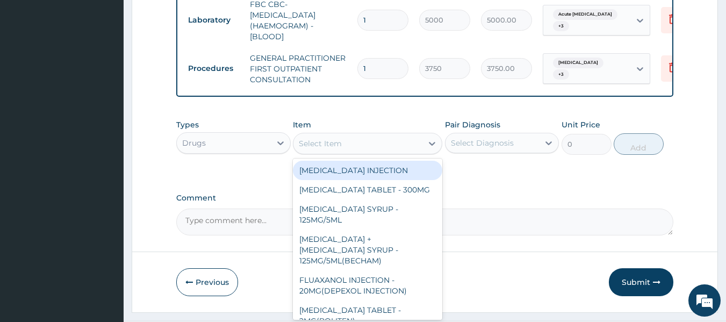
paste input "IBUPROFEN"
type input "IBUPROFEN"
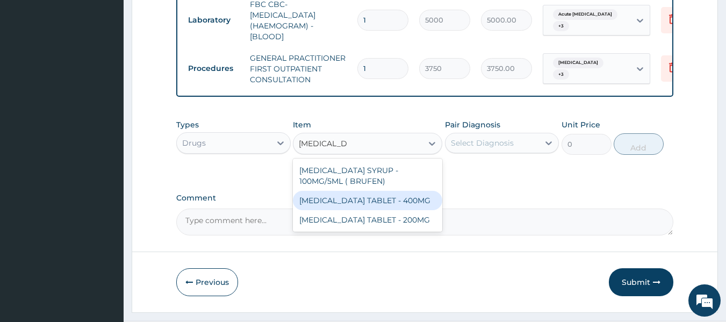
click at [388, 202] on div "IBUPROFEN TABLET - 400MG" at bounding box center [367, 200] width 149 height 19
type input "560"
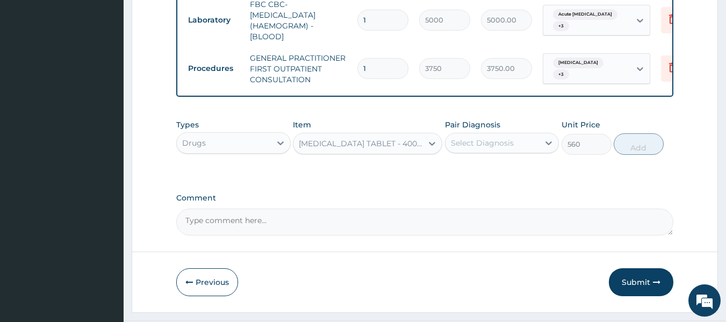
click at [490, 148] on div "Select Diagnosis" at bounding box center [482, 143] width 63 height 11
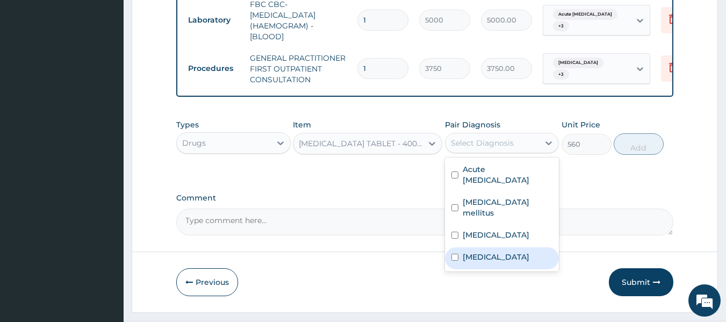
click at [481, 262] on label "Hypertensive heart disease" at bounding box center [496, 257] width 67 height 11
checkbox input "true"
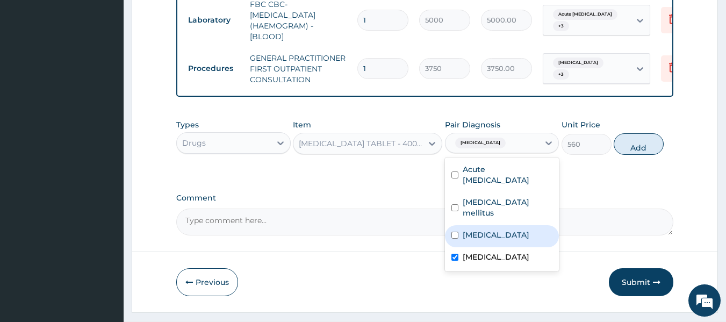
click at [490, 240] on label "Benign prostatic hyperplasia" at bounding box center [496, 235] width 67 height 11
checkbox input "true"
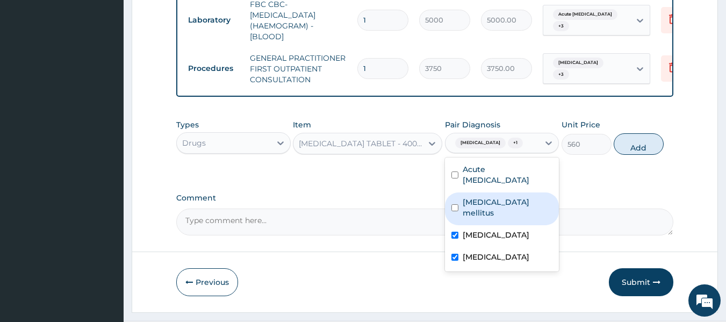
click at [491, 213] on div "Diabetes mellitus" at bounding box center [502, 208] width 114 height 33
checkbox input "true"
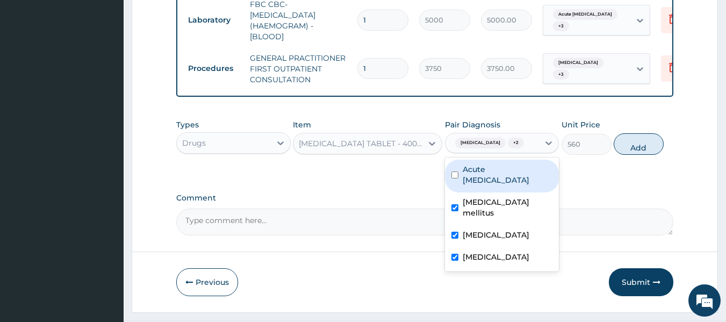
click at [496, 185] on label "Acute urinary tract infection" at bounding box center [508, 174] width 90 height 21
checkbox input "true"
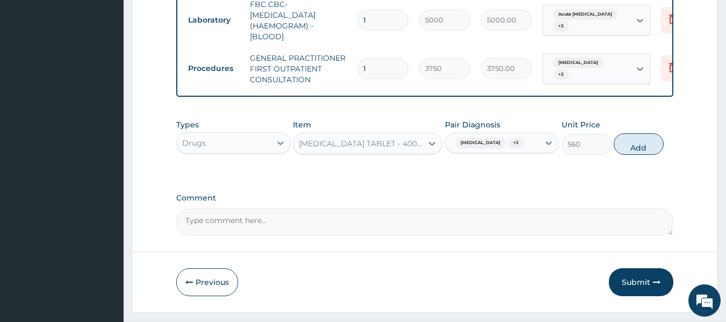
drag, startPoint x: 638, startPoint y: 163, endPoint x: 495, endPoint y: 171, distance: 143.2
click at [638, 155] on button "Add" at bounding box center [639, 143] width 50 height 21
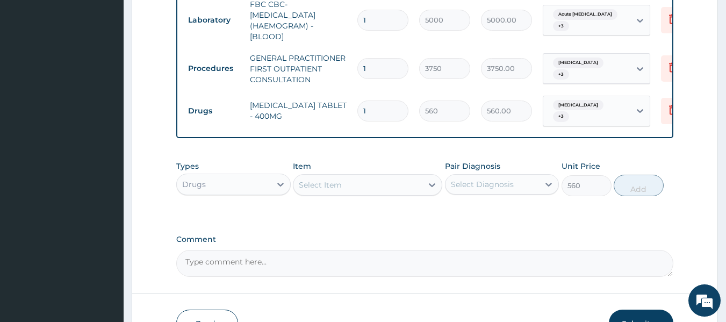
type input "0"
click at [386, 108] on input "1" at bounding box center [382, 111] width 51 height 21
type input "14"
type input "7840.00"
type input "14"
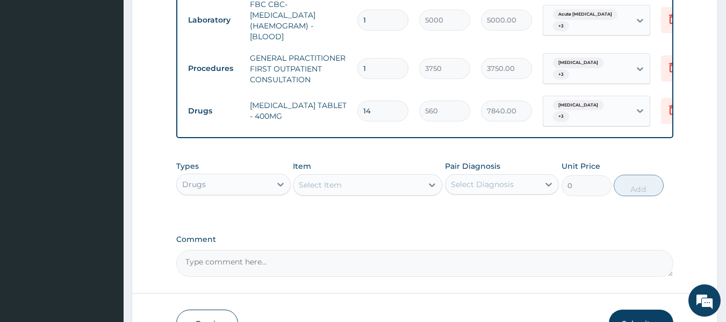
click at [392, 192] on div "Select Item" at bounding box center [357, 184] width 129 height 17
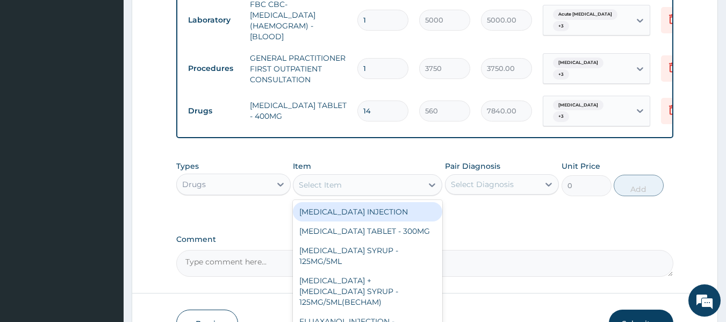
paste input "VITAMIN C"
type input "VITAMIN C"
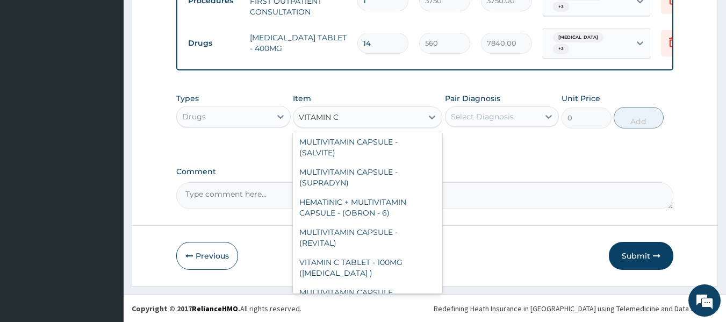
scroll to position [72, 0]
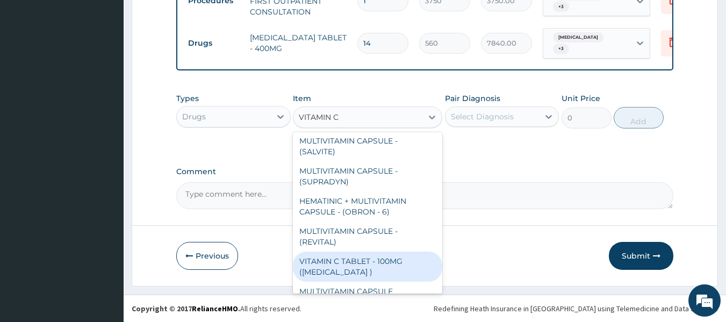
click at [395, 262] on div "VITAMIN C TABLET - 100MG (ASCORBIC ACID )" at bounding box center [367, 267] width 149 height 30
type input "16.799999999999997"
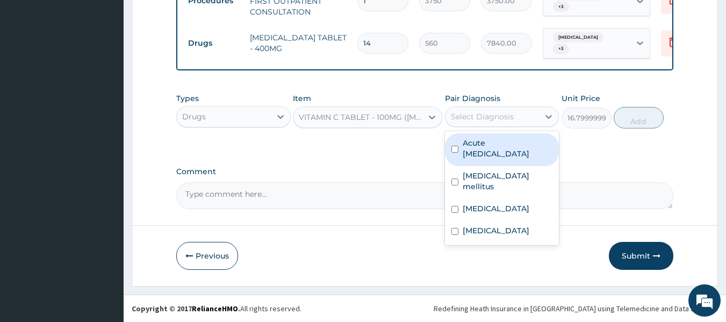
click at [511, 114] on div "Select Diagnosis" at bounding box center [482, 116] width 63 height 11
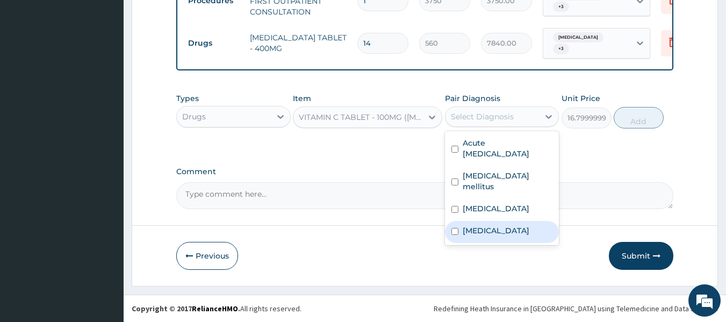
drag, startPoint x: 480, startPoint y: 238, endPoint x: 492, endPoint y: 204, distance: 36.0
click at [480, 236] on label "Hypertensive heart disease" at bounding box center [496, 230] width 67 height 11
checkbox input "true"
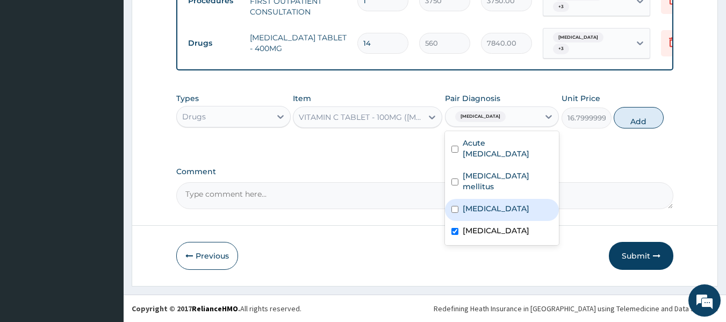
click at [496, 203] on label "Benign prostatic hyperplasia" at bounding box center [496, 208] width 67 height 11
checkbox input "true"
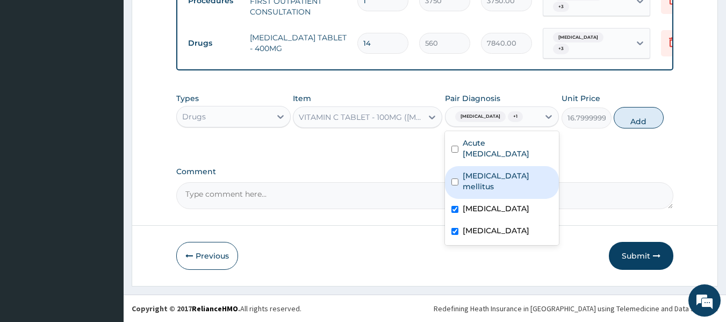
click at [500, 174] on div "Acute urinary tract infection Diabetes mellitus Benign prostatic hyperplasia Hy…" at bounding box center [502, 188] width 114 height 114
click at [506, 182] on label "Diabetes mellitus" at bounding box center [508, 180] width 90 height 21
checkbox input "true"
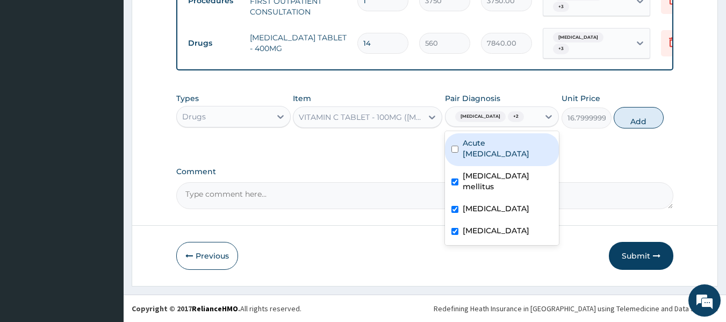
click at [520, 159] on label "Acute urinary tract infection" at bounding box center [508, 148] width 90 height 21
checkbox input "true"
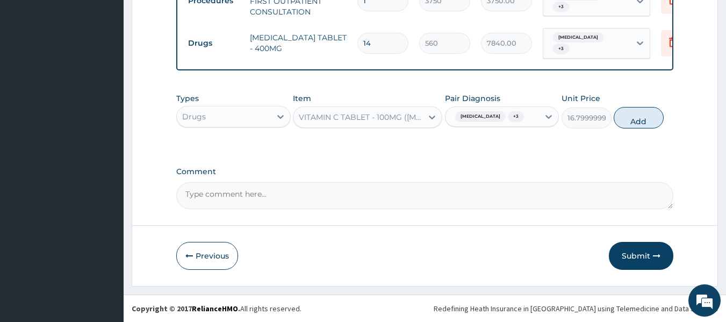
drag, startPoint x: 607, startPoint y: 167, endPoint x: 611, endPoint y: 162, distance: 6.1
click at [643, 128] on button "Add" at bounding box center [639, 117] width 50 height 21
type input "0"
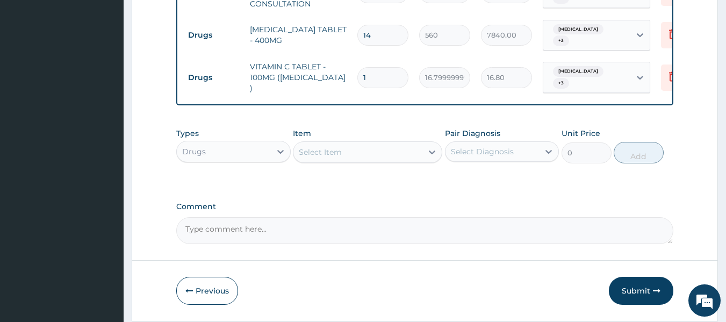
click at [322, 85] on tr "Drugs VITAMIN C TABLET - 100MG (ASCORBIC ACID ) 1 16.799999999999997 16.80 Hype…" at bounding box center [446, 77] width 527 height 43
type input "2"
type input "33.60"
type input "21"
type input "352.80"
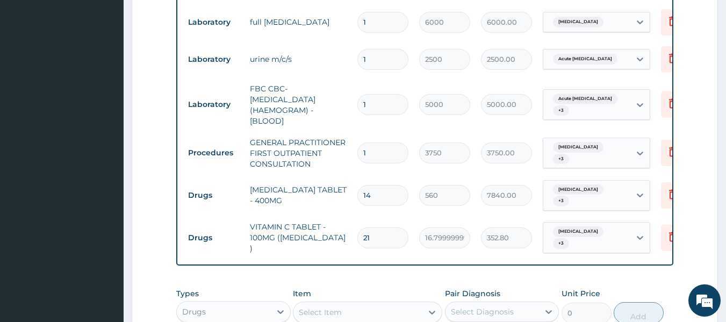
scroll to position [633, 0]
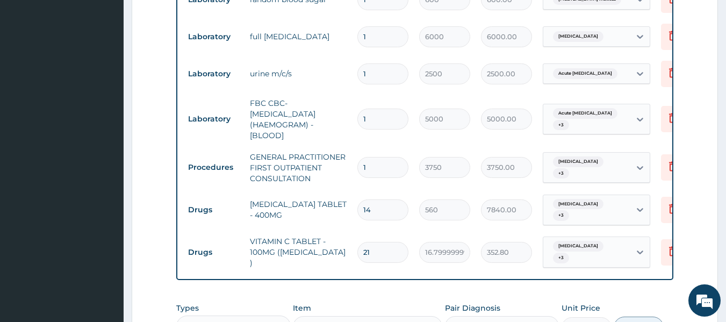
type input "21"
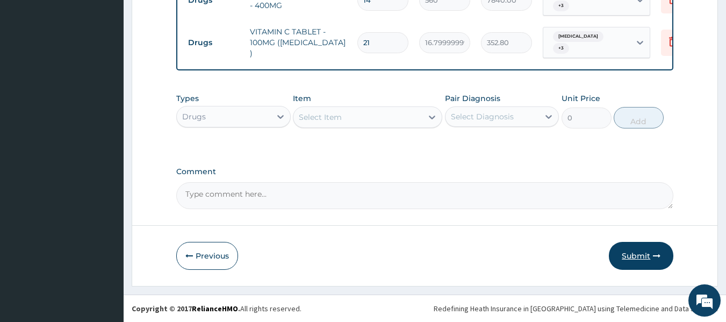
click at [636, 257] on button "Submit" at bounding box center [641, 256] width 64 height 28
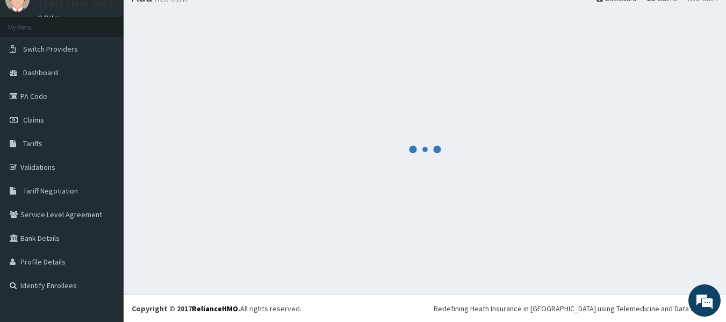
scroll to position [45, 0]
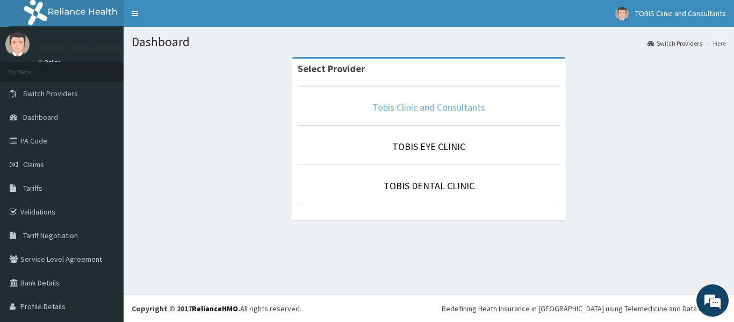
click at [459, 112] on link "Tobis Clinic and Consultants" at bounding box center [428, 107] width 113 height 12
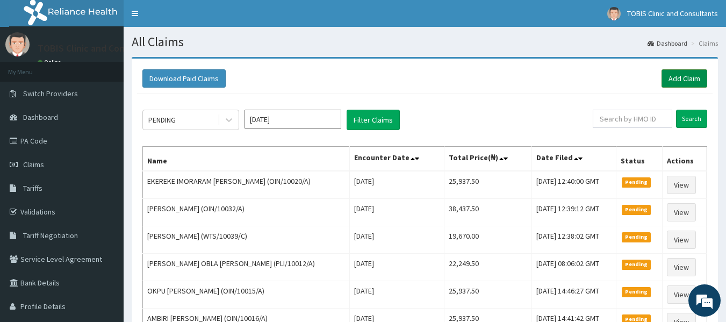
click at [676, 83] on link "Add Claim" at bounding box center [685, 78] width 46 height 18
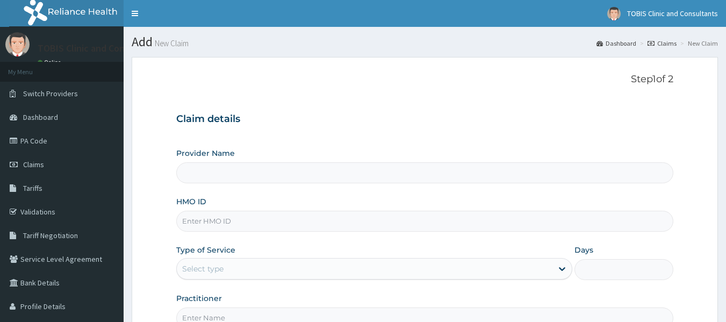
type input "Tobis Clinic and Consultants"
click at [281, 224] on input "HMO ID" at bounding box center [425, 221] width 498 height 21
paste input "WTS/10044/A"
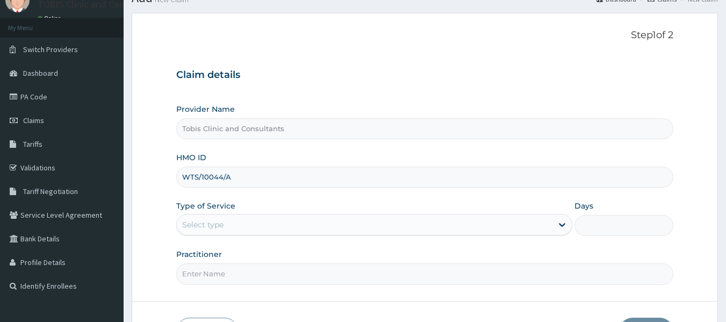
scroll to position [58, 0]
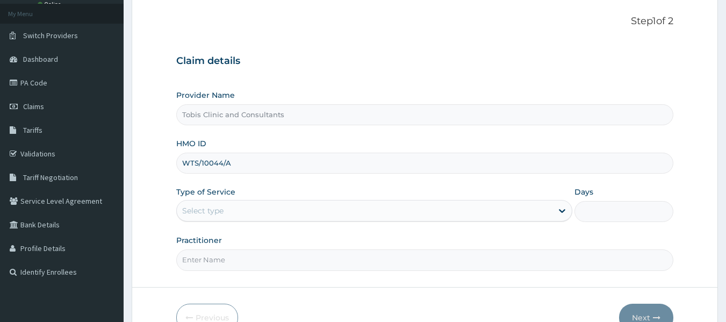
type input "WTS/10044/A"
click at [363, 208] on div "Select type" at bounding box center [365, 210] width 376 height 17
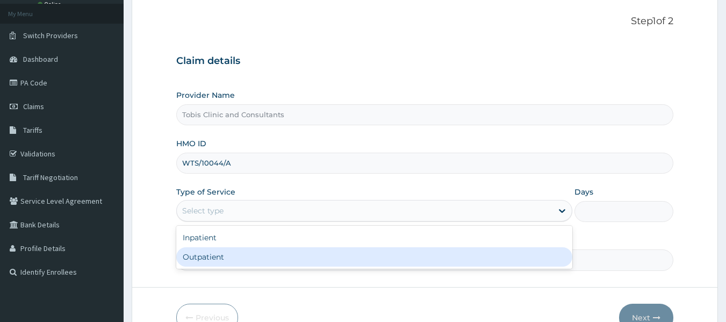
click at [319, 253] on div "Outpatient" at bounding box center [374, 256] width 396 height 19
type input "1"
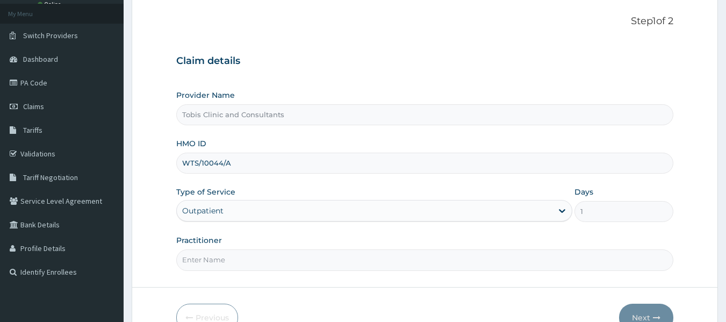
click at [319, 261] on input "Practitioner" at bounding box center [425, 259] width 498 height 21
paste input "Dr MARCUS IFEH"
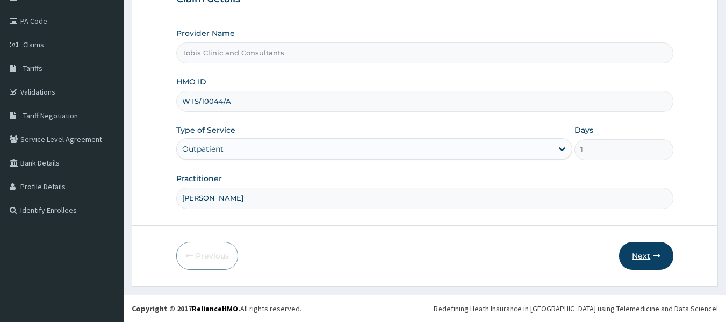
type input "Dr MARCUS IFEH"
click at [641, 253] on button "Next" at bounding box center [646, 256] width 54 height 28
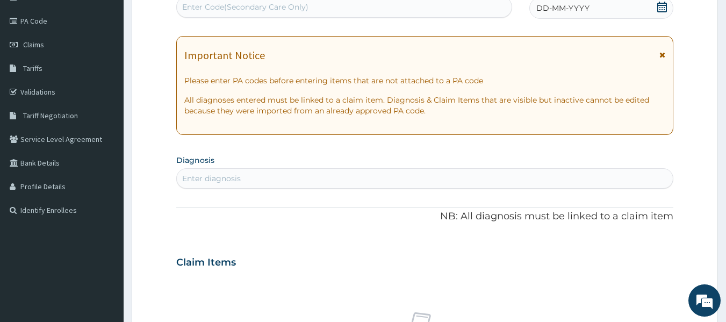
scroll to position [0, 0]
click at [327, 9] on div "Enter Code(Secondary Care Only)" at bounding box center [344, 6] width 335 height 17
paste input "PA/6E5503"
type input "PA/6E5503"
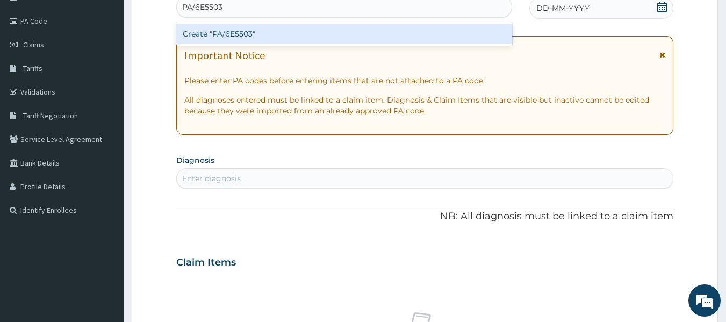
click at [340, 34] on div "Create "PA/6E5503"" at bounding box center [344, 33] width 336 height 19
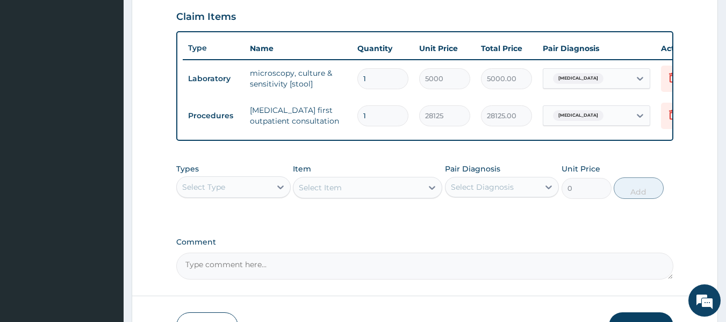
scroll to position [378, 0]
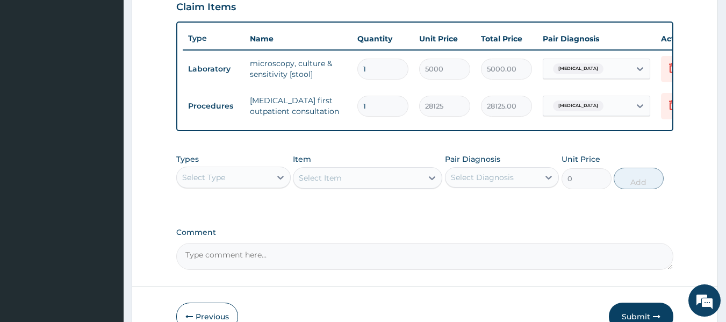
click at [221, 183] on div "Select Type" at bounding box center [203, 177] width 43 height 11
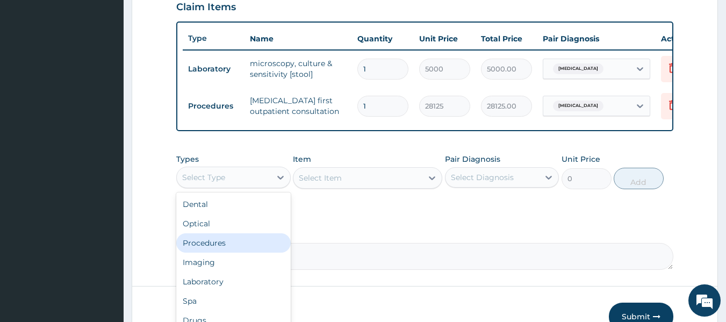
drag, startPoint x: 225, startPoint y: 250, endPoint x: 243, endPoint y: 248, distance: 18.3
click at [226, 249] on div "Procedures" at bounding box center [233, 242] width 114 height 19
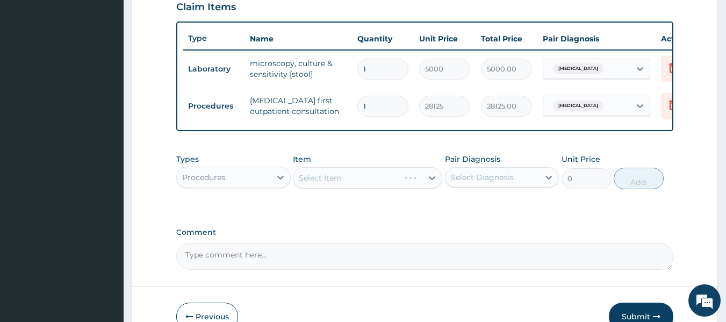
click at [482, 183] on div "Select Diagnosis" at bounding box center [482, 177] width 63 height 11
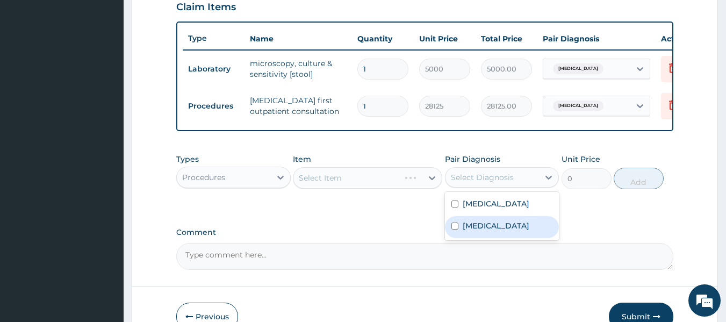
click at [486, 231] on label "Benign prostatic hyperplasia" at bounding box center [496, 225] width 67 height 11
checkbox input "true"
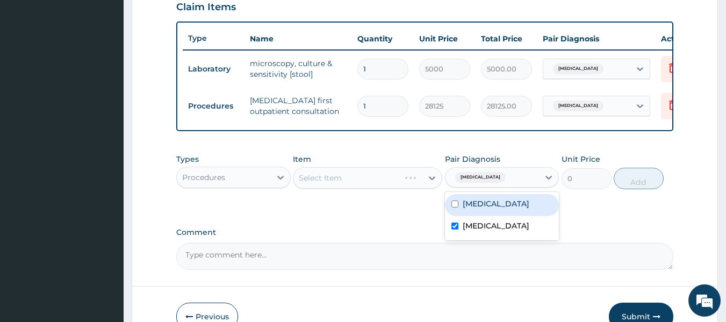
click at [494, 216] on div "Typhoid fever" at bounding box center [502, 205] width 114 height 22
checkbox input "true"
click at [319, 184] on div "Select Item" at bounding box center [367, 177] width 149 height 21
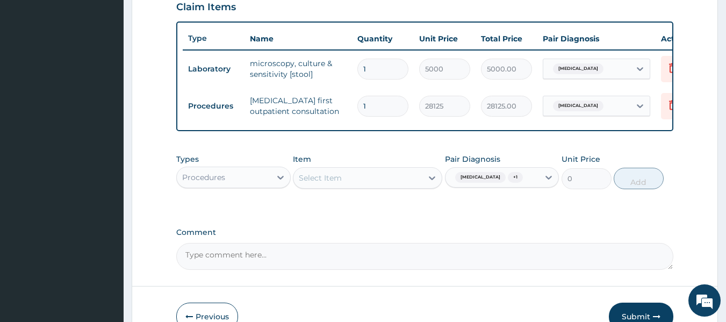
click at [398, 187] on div "Select Item" at bounding box center [357, 177] width 129 height 17
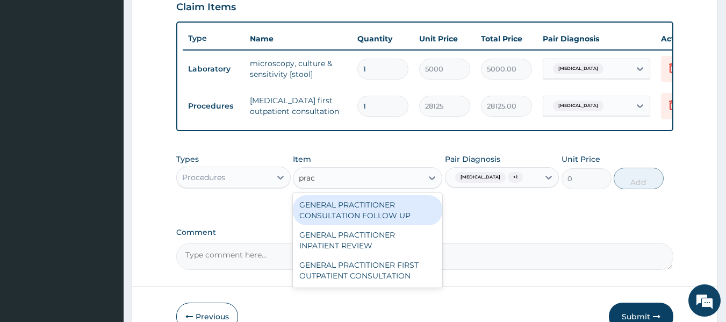
type input "pract"
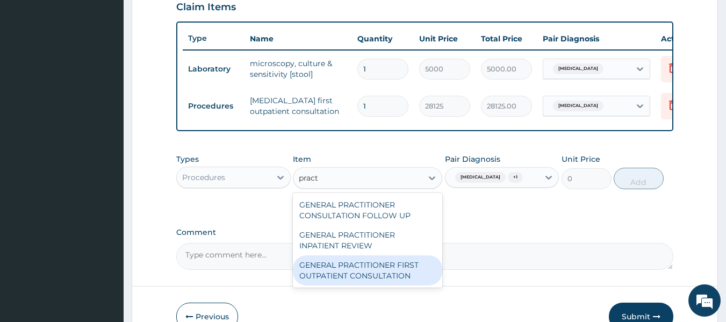
click at [376, 283] on div "GENERAL PRACTITIONER FIRST OUTPATIENT CONSULTATION" at bounding box center [367, 270] width 149 height 30
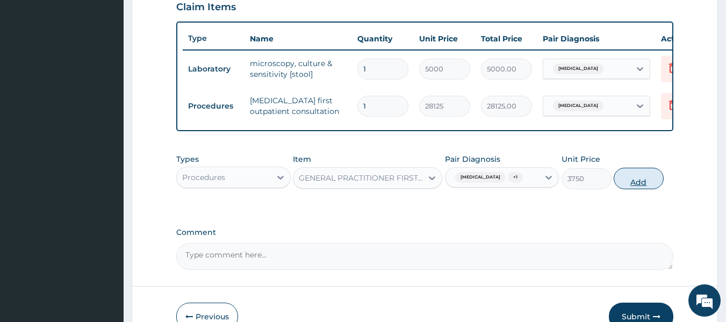
click at [644, 189] on button "Add" at bounding box center [639, 178] width 50 height 21
type input "0"
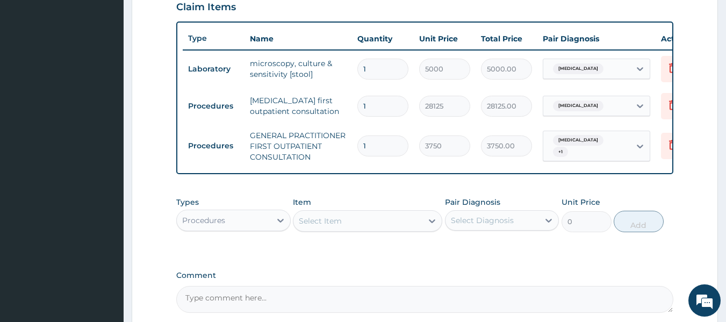
click at [208, 226] on div "Procedures" at bounding box center [203, 220] width 43 height 11
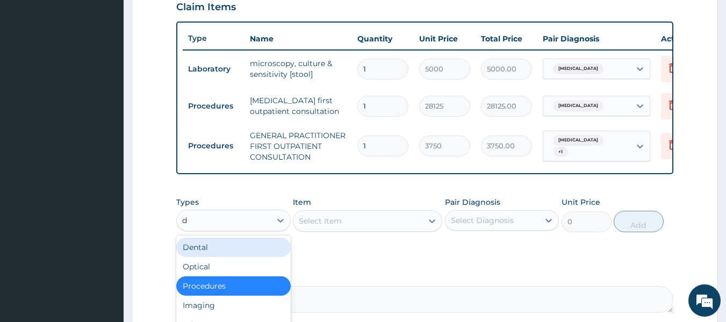
type input "dr"
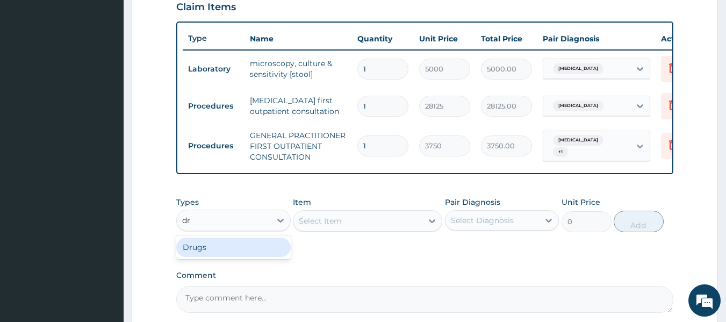
click at [226, 256] on div "Drugs" at bounding box center [233, 247] width 114 height 19
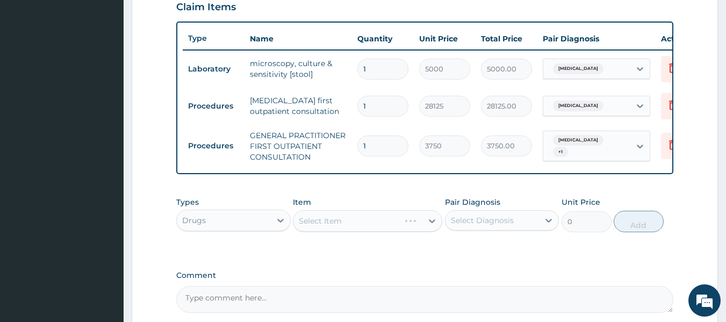
drag, startPoint x: 478, startPoint y: 231, endPoint x: 480, endPoint y: 240, distance: 9.4
click at [479, 226] on div "Select Diagnosis" at bounding box center [482, 220] width 63 height 11
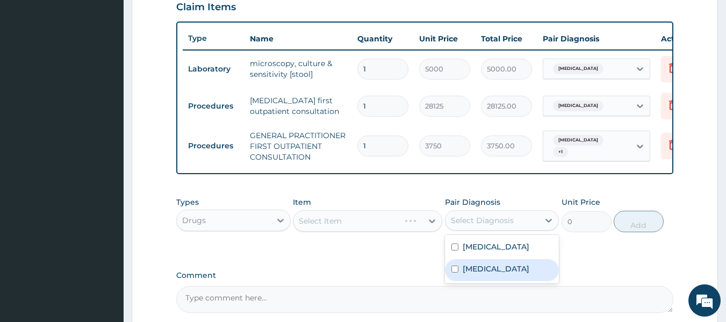
click at [483, 274] on label "Benign prostatic hyperplasia" at bounding box center [496, 268] width 67 height 11
checkbox input "true"
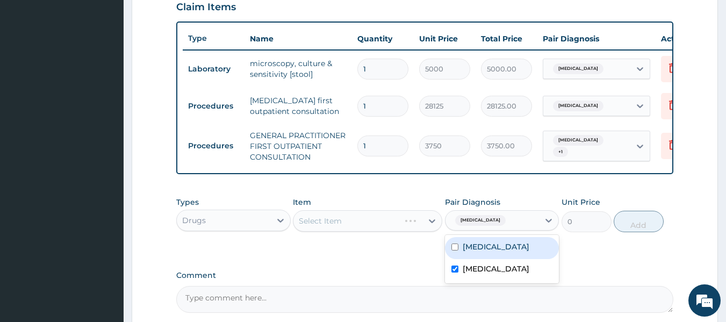
drag, startPoint x: 495, startPoint y: 259, endPoint x: 568, endPoint y: 276, distance: 75.0
click at [496, 252] on label "Typhoid fever" at bounding box center [496, 246] width 67 height 11
checkbox input "true"
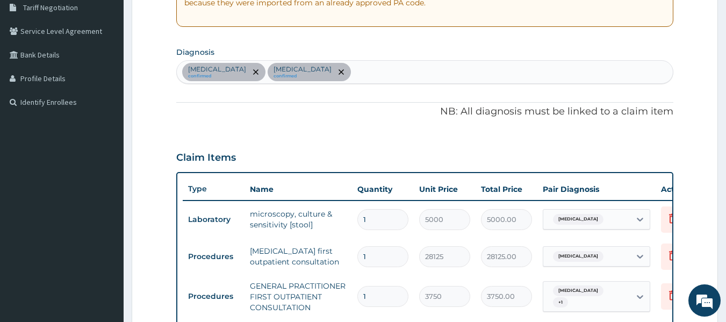
scroll to position [225, 0]
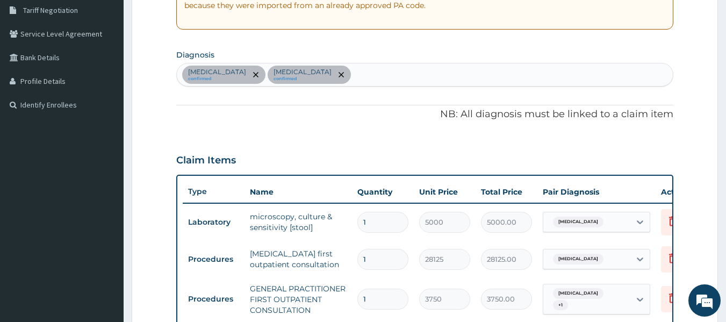
click at [417, 78] on div "Typhoid fever confirmed Benign prostatic hyperplasia confirmed" at bounding box center [425, 74] width 497 height 23
type input "malaria"
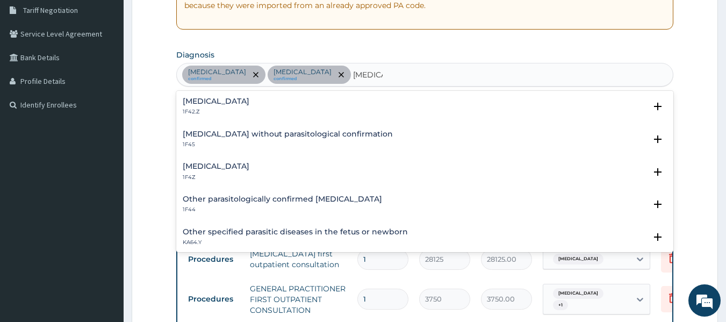
click at [234, 163] on h4 "Malaria, unspecified" at bounding box center [216, 166] width 67 height 8
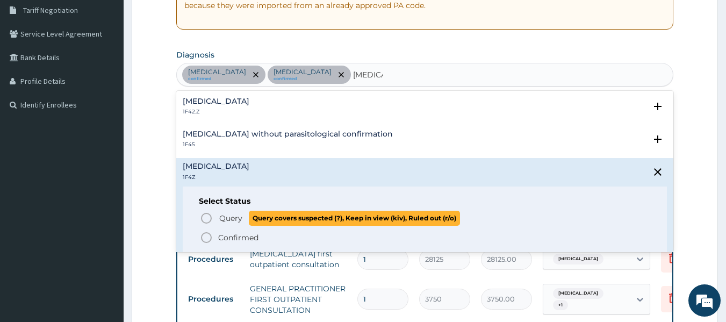
click at [223, 220] on span "Query" at bounding box center [230, 218] width 23 height 11
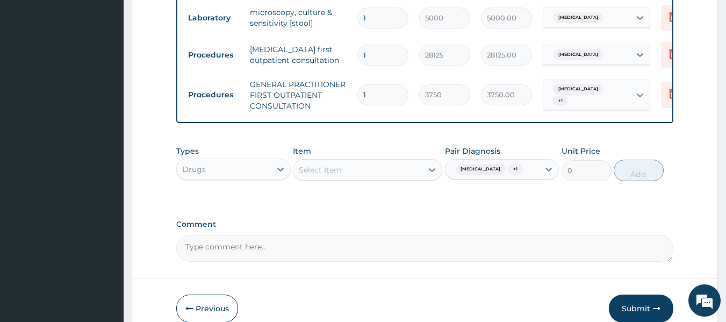
scroll to position [448, 0]
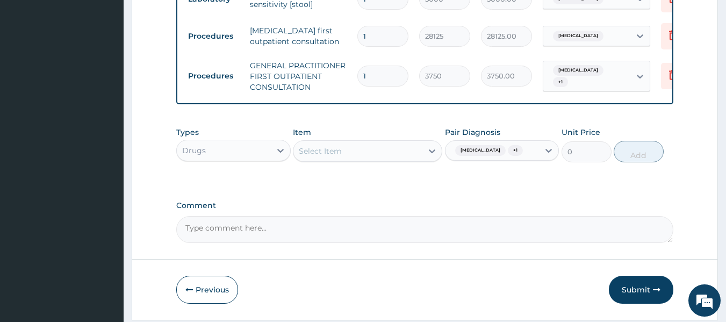
click at [392, 160] on div "Select Item" at bounding box center [357, 150] width 129 height 17
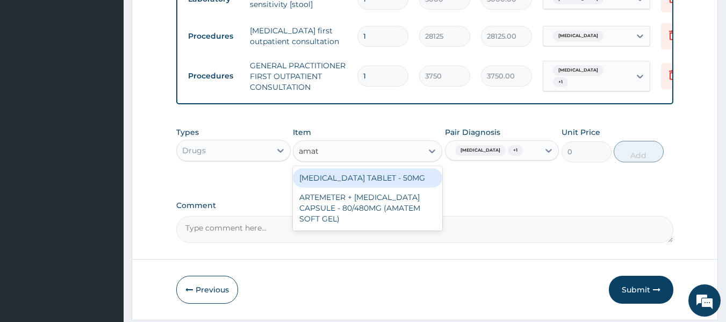
type input "amate"
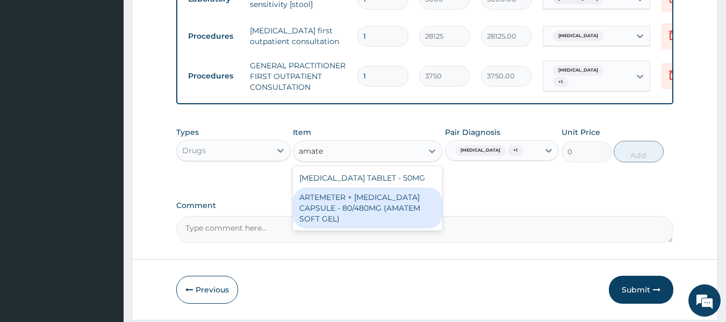
drag, startPoint x: 372, startPoint y: 216, endPoint x: 496, endPoint y: 188, distance: 126.9
click at [373, 216] on div "ARTEMETER + LUMEFANTRINE CAPSULE - 80/480MG (AMATEM SOFT GEL)" at bounding box center [367, 208] width 149 height 41
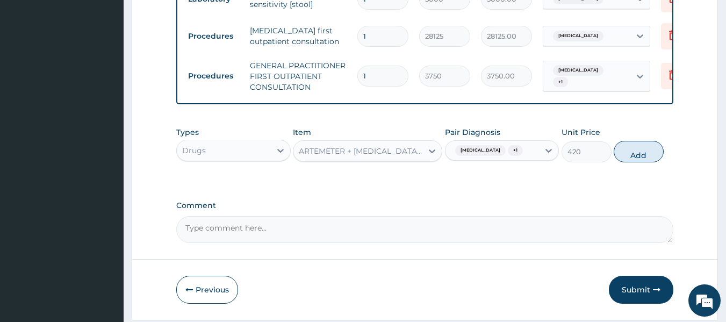
click at [637, 162] on button "Add" at bounding box center [639, 151] width 50 height 21
type input "0"
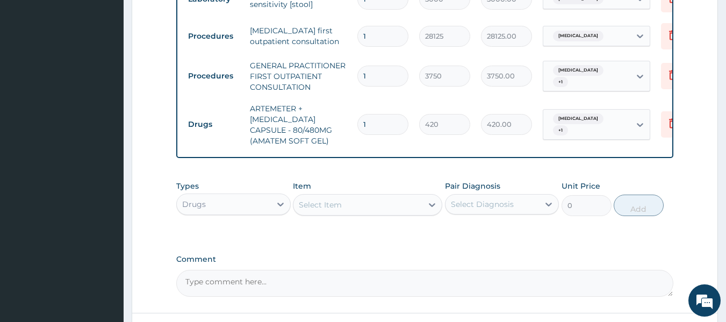
click at [353, 212] on div "Select Item" at bounding box center [357, 204] width 129 height 17
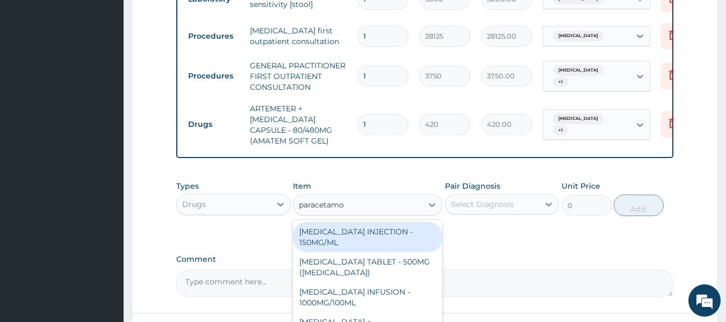
type input "paracetamol"
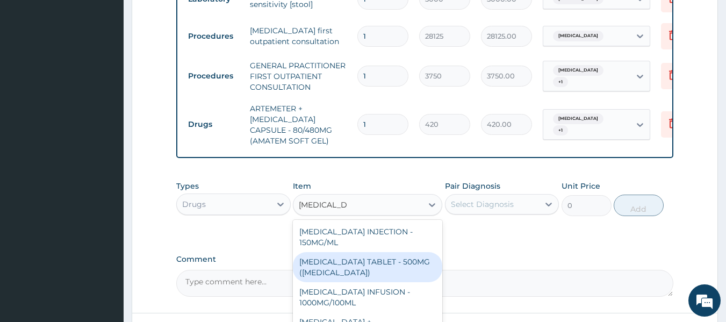
click at [370, 270] on div "PARACETAMOL TABLET - 500MG (PANADOL)" at bounding box center [367, 267] width 149 height 30
type input "42"
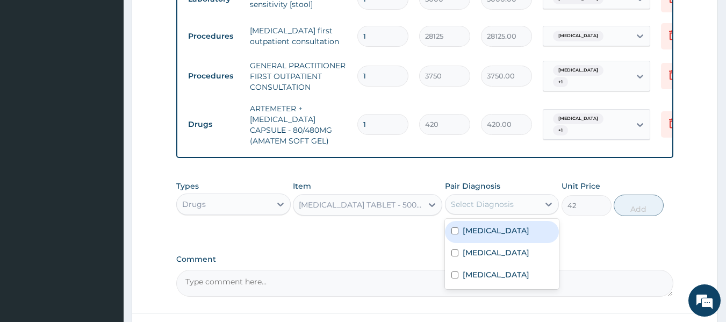
click at [513, 211] on div "Select Diagnosis" at bounding box center [493, 204] width 94 height 17
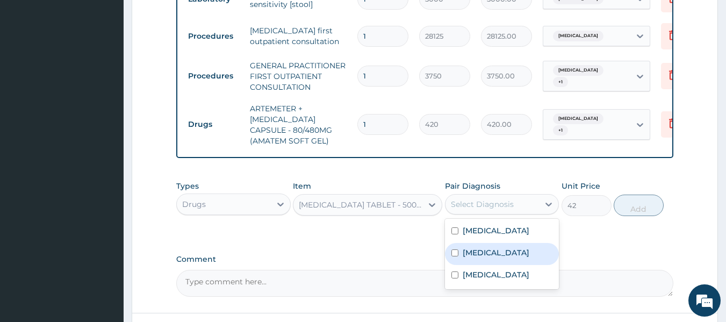
click at [498, 265] on div "Benign prostatic hyperplasia" at bounding box center [502, 254] width 114 height 22
checkbox input "true"
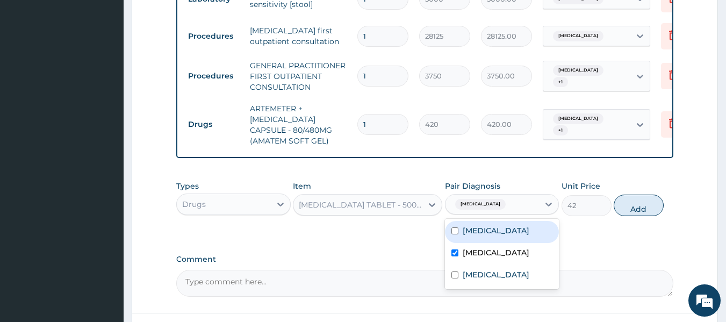
drag, startPoint x: 511, startPoint y: 239, endPoint x: 510, endPoint y: 290, distance: 50.5
click at [511, 236] on label "Typhoid fever" at bounding box center [496, 230] width 67 height 11
checkbox input "true"
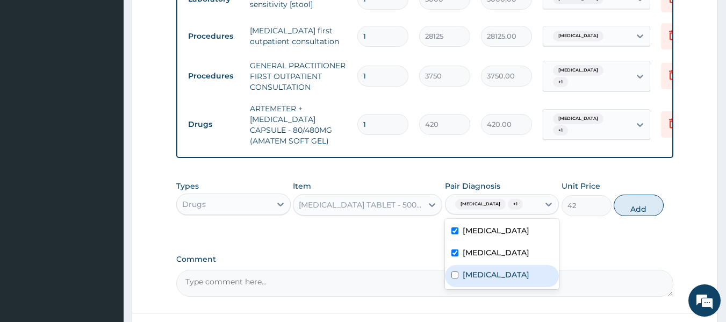
drag, startPoint x: 514, startPoint y: 307, endPoint x: 563, endPoint y: 285, distance: 53.9
click at [515, 280] on label "Malaria, unspecified" at bounding box center [496, 274] width 67 height 11
checkbox input "true"
click at [643, 216] on button "Add" at bounding box center [639, 205] width 50 height 21
type input "0"
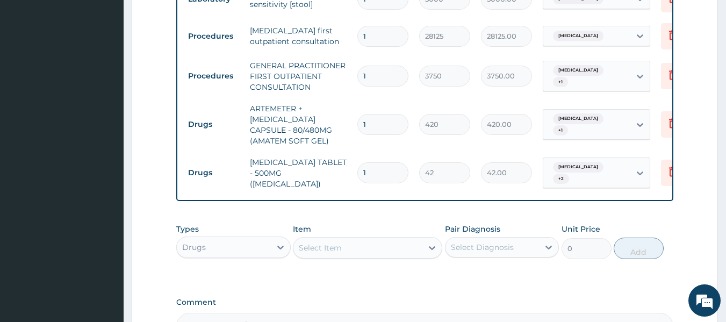
drag, startPoint x: 384, startPoint y: 123, endPoint x: 338, endPoint y: 130, distance: 46.7
click at [338, 130] on tr "Drugs ARTEMETER + LUMEFANTRINE CAPSULE - 80/480MG (AMATEM SOFT GEL) 1 420 420.0…" at bounding box center [446, 125] width 527 height 54
type input "6"
type input "2520.00"
type input "6"
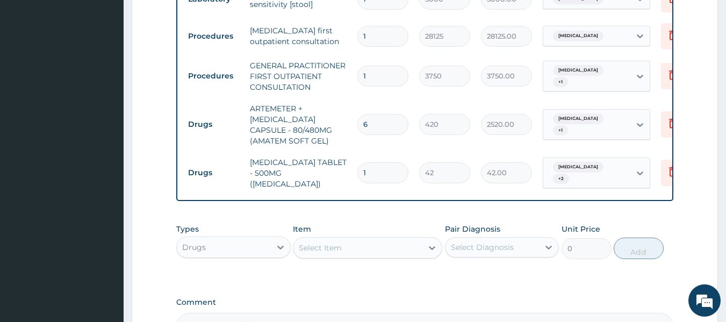
click at [374, 172] on input "1" at bounding box center [382, 172] width 51 height 21
type input "18"
type input "756.00"
type input "18"
click at [355, 256] on div "Select Item" at bounding box center [357, 247] width 129 height 17
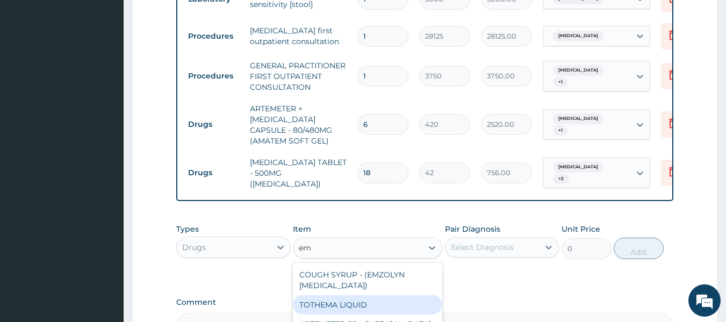
type input "e"
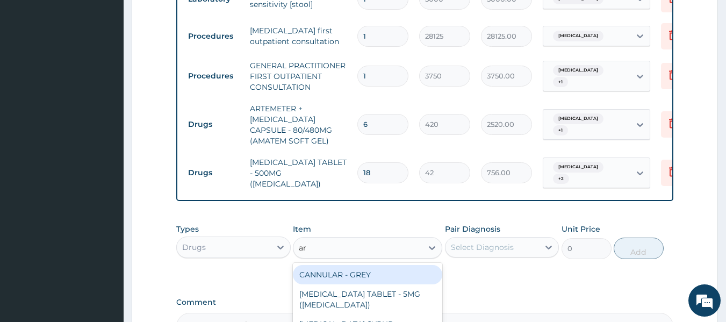
type input "art"
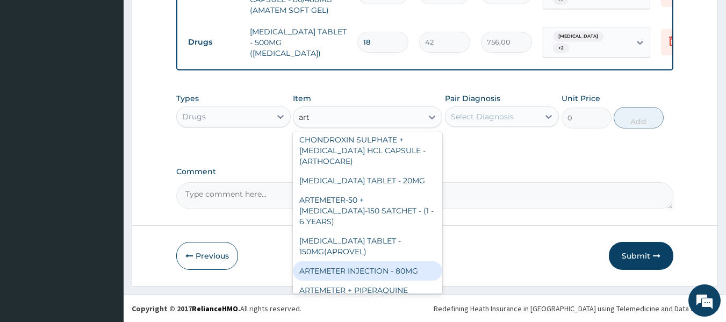
scroll to position [1242, 0]
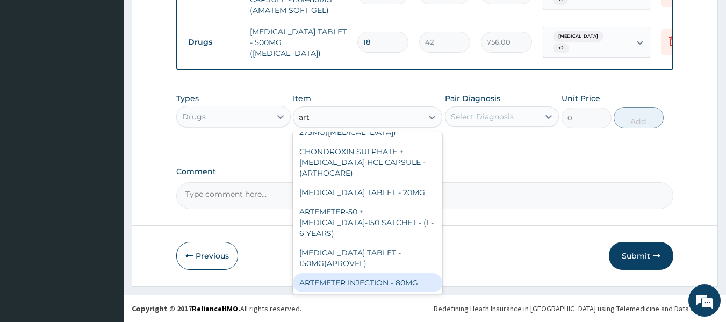
click at [407, 273] on div "ARTEMETER INJECTION - 80MG" at bounding box center [367, 282] width 149 height 19
type input "475.99999999999994"
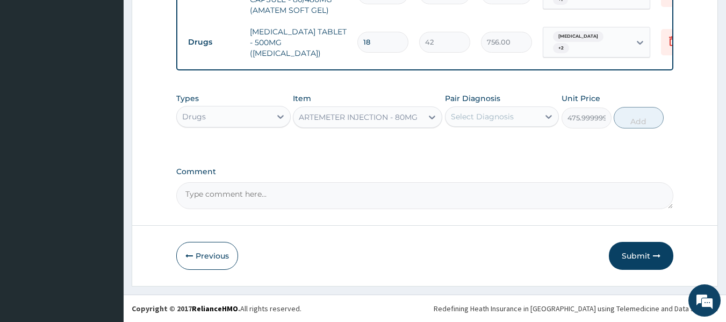
click at [479, 116] on div "Select Diagnosis" at bounding box center [482, 116] width 63 height 11
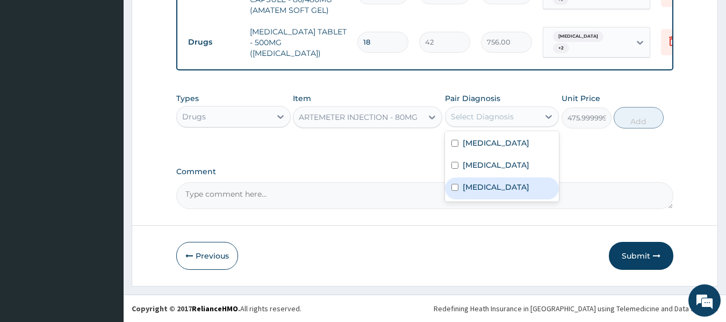
click at [477, 199] on div "Malaria, unspecified" at bounding box center [502, 188] width 114 height 22
checkbox input "true"
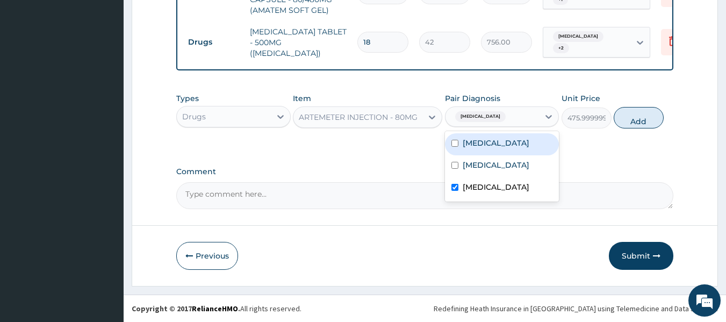
drag, startPoint x: 486, startPoint y: 144, endPoint x: 489, endPoint y: 160, distance: 16.3
click at [487, 145] on label "Typhoid fever" at bounding box center [496, 143] width 67 height 11
checkbox input "true"
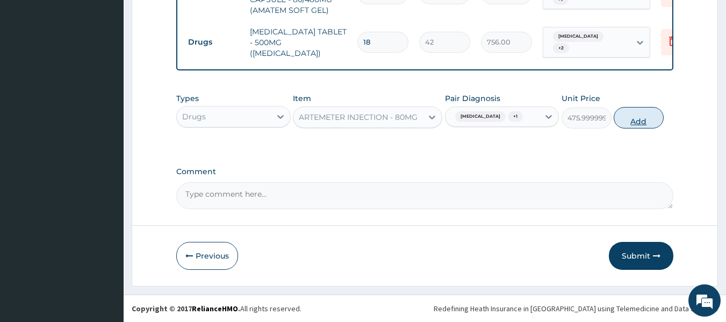
click at [636, 121] on button "Add" at bounding box center [639, 117] width 50 height 21
type input "0"
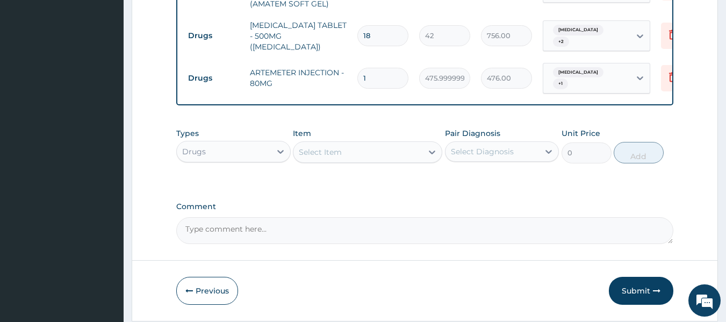
drag, startPoint x: 376, startPoint y: 74, endPoint x: 347, endPoint y: 78, distance: 29.3
click at [347, 78] on tr "Drugs ARTEMETER INJECTION - 80MG 1 475.99999999999994 476.00 Malaria, unspecifi…" at bounding box center [446, 79] width 527 height 42
type input "6"
type input "2856.00"
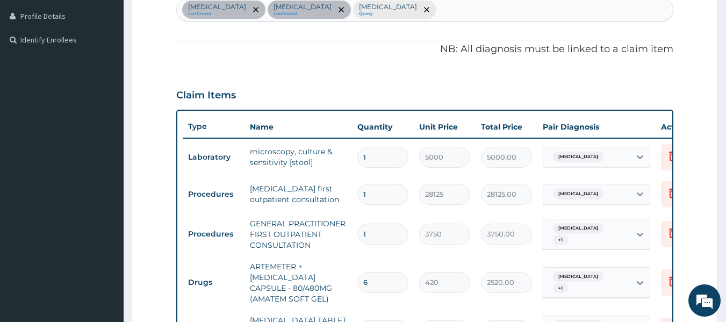
scroll to position [270, 0]
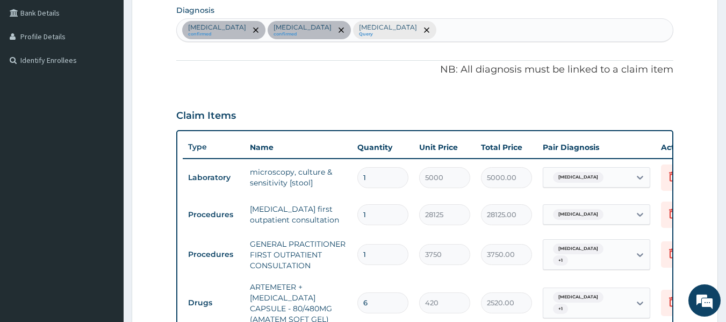
type input "6"
drag, startPoint x: 722, startPoint y: 135, endPoint x: 727, endPoint y: 226, distance: 91.0
click at [726, 226] on html "R EL Toggle navigation TOBIS Clinic and Consultants TOBIS Clinic and Consultant…" at bounding box center [363, 201] width 726 height 942
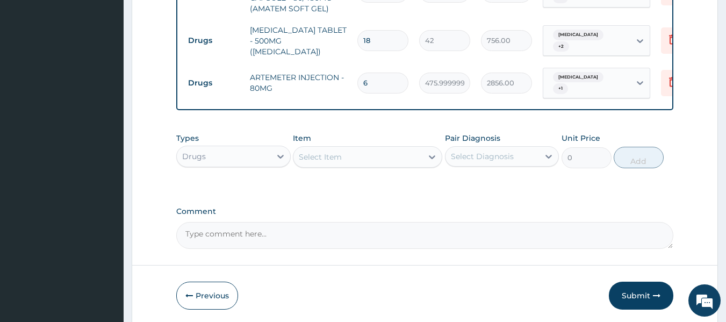
scroll to position [627, 0]
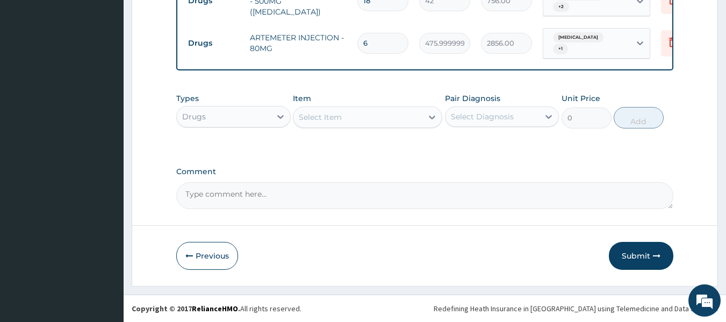
click at [227, 120] on div "Drugs" at bounding box center [224, 116] width 94 height 17
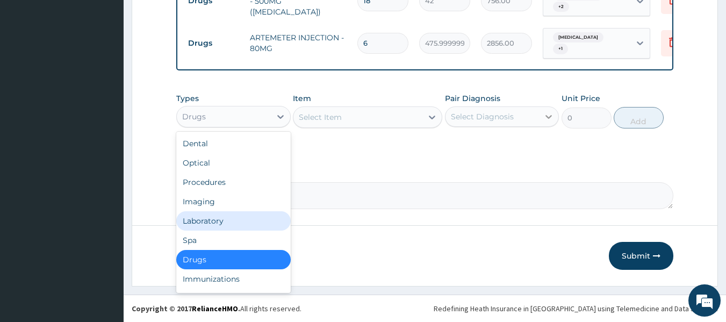
drag, startPoint x: 228, startPoint y: 221, endPoint x: 548, endPoint y: 123, distance: 334.6
click at [230, 221] on div "Laboratory" at bounding box center [233, 220] width 114 height 19
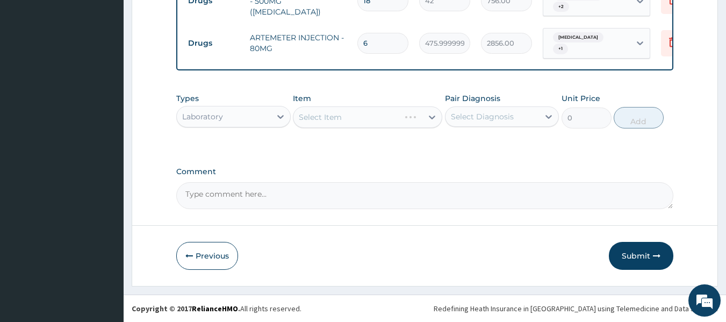
drag, startPoint x: 520, startPoint y: 114, endPoint x: 513, endPoint y: 128, distance: 15.1
click at [519, 116] on div "Select Diagnosis" at bounding box center [493, 116] width 94 height 17
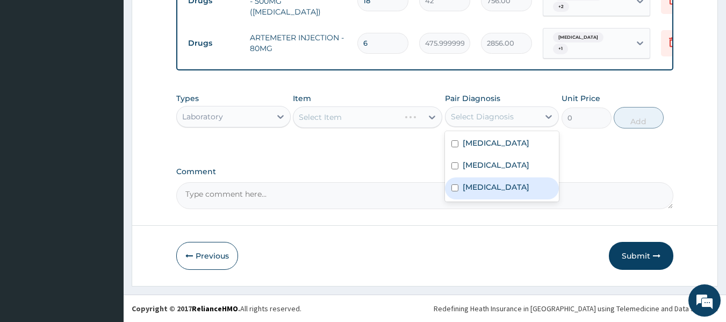
drag, startPoint x: 504, startPoint y: 199, endPoint x: 496, endPoint y: 176, distance: 24.0
click at [505, 192] on label "Malaria, unspecified" at bounding box center [496, 187] width 67 height 11
checkbox input "true"
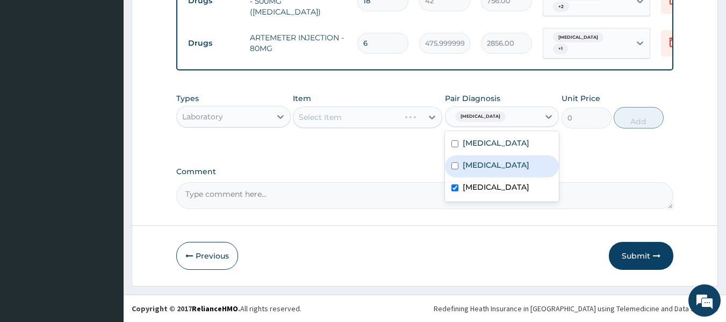
click at [492, 162] on label "Benign prostatic hyperplasia" at bounding box center [496, 165] width 67 height 11
checkbox input "true"
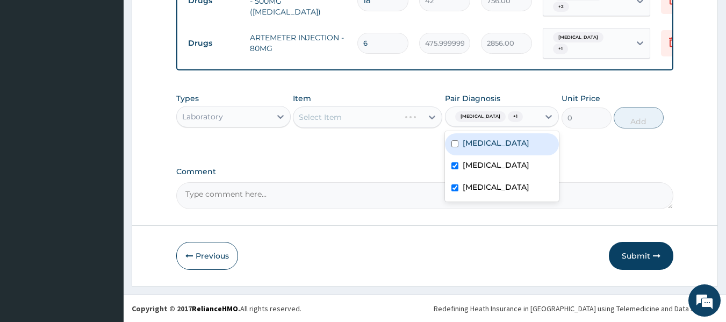
click at [500, 150] on div "Typhoid fever" at bounding box center [502, 144] width 114 height 22
checkbox input "true"
drag, startPoint x: 387, startPoint y: 160, endPoint x: 343, endPoint y: 89, distance: 83.5
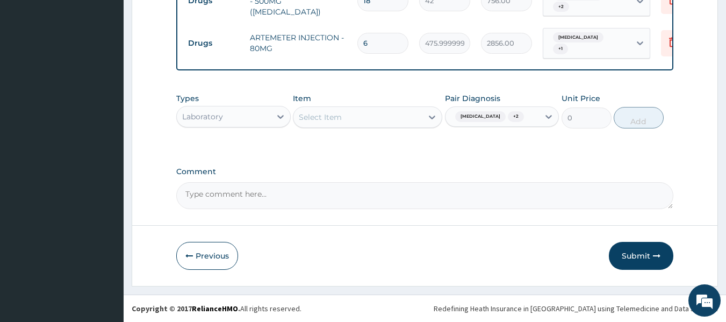
click at [386, 119] on div "Select Item" at bounding box center [357, 117] width 129 height 17
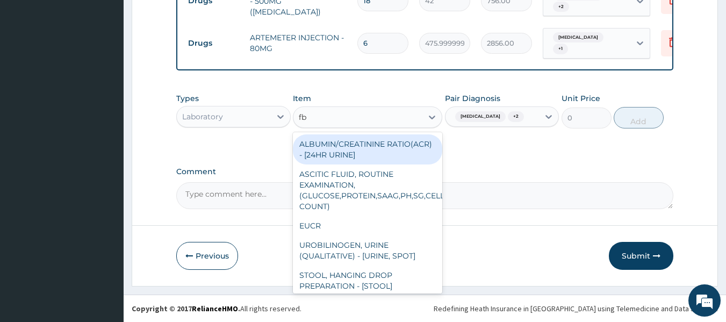
type input "fbc"
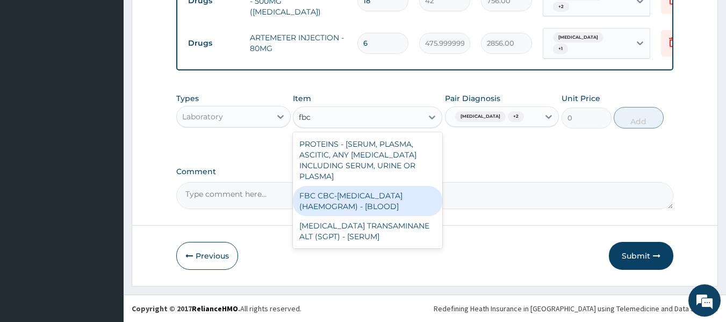
click at [314, 198] on div "FBC CBC-COMPLETE BLOOD COUNT (HAEMOGRAM) - [BLOOD]" at bounding box center [367, 201] width 149 height 30
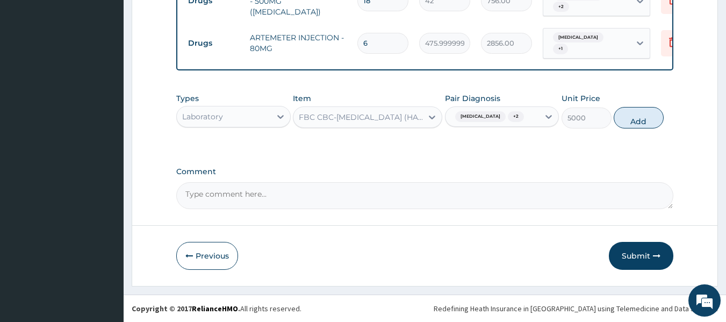
drag, startPoint x: 634, startPoint y: 120, endPoint x: 428, endPoint y: 142, distance: 207.6
click at [634, 120] on button "Add" at bounding box center [639, 117] width 50 height 21
type input "0"
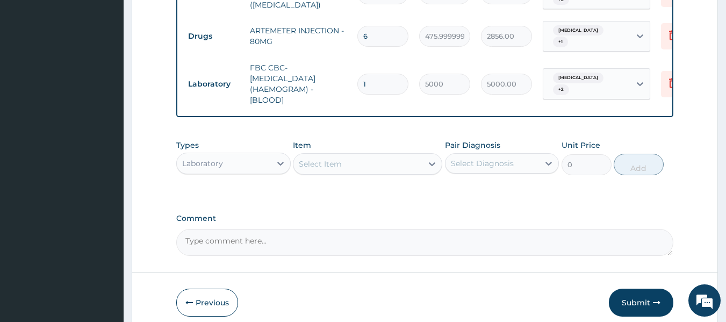
click at [373, 171] on div "Select Item" at bounding box center [357, 163] width 129 height 17
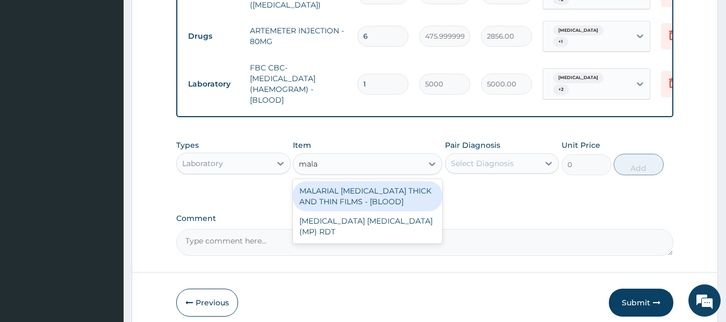
type input "malar"
click at [401, 206] on div "MALARIAL PARASITE THICK AND THIN FILMS - [BLOOD]" at bounding box center [367, 196] width 149 height 30
type input "2187.5"
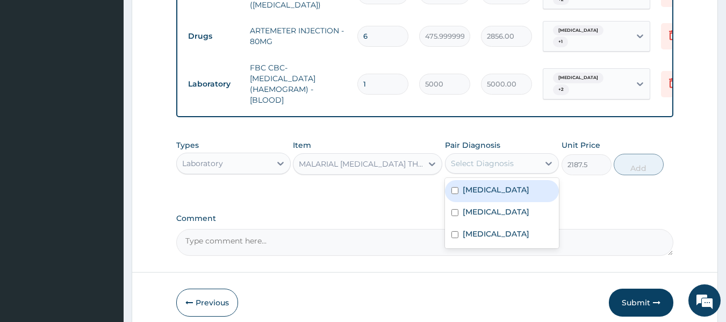
drag, startPoint x: 506, startPoint y: 170, endPoint x: 500, endPoint y: 210, distance: 39.7
click at [506, 169] on div "Select Diagnosis" at bounding box center [482, 163] width 63 height 11
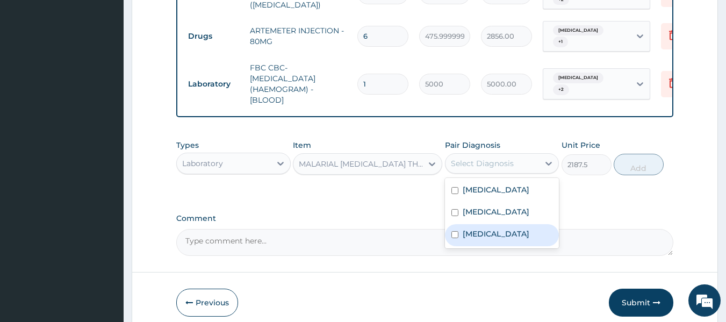
drag, startPoint x: 489, startPoint y: 253, endPoint x: 598, endPoint y: 203, distance: 119.5
click at [493, 239] on label "Malaria, unspecified" at bounding box center [496, 233] width 67 height 11
checkbox input "true"
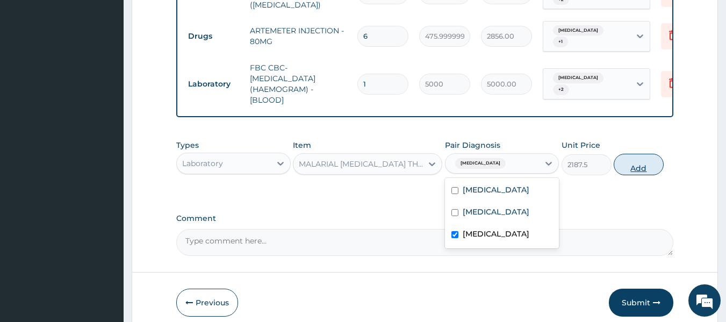
click at [637, 174] on button "Add" at bounding box center [639, 164] width 50 height 21
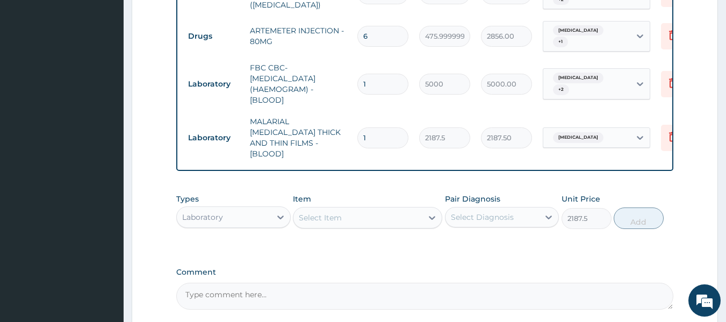
type input "0"
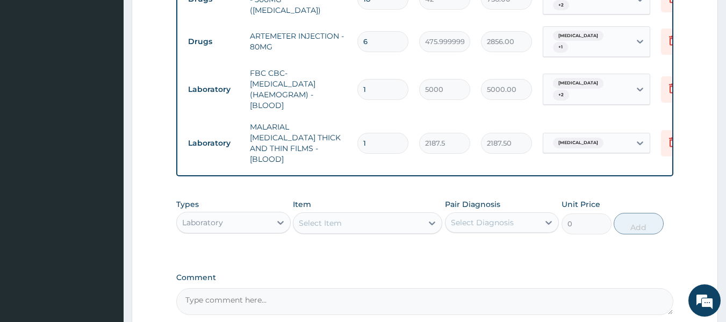
scroll to position [601, 0]
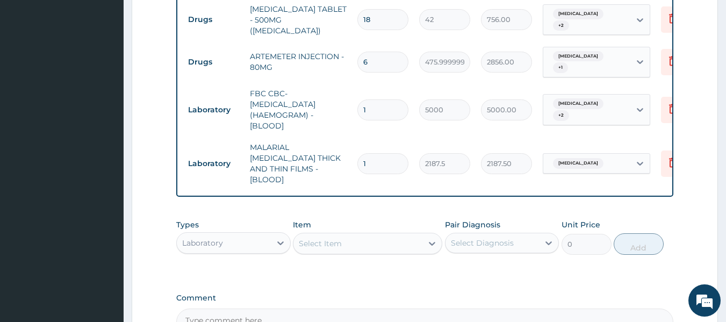
click at [263, 239] on div "Laboratory" at bounding box center [224, 242] width 94 height 17
type input "dr"
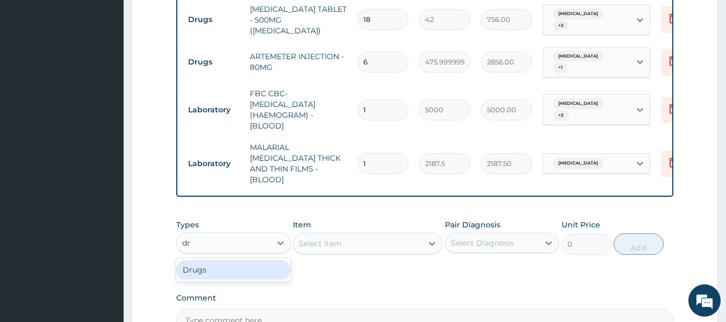
click at [232, 263] on div "Drugs" at bounding box center [233, 269] width 114 height 19
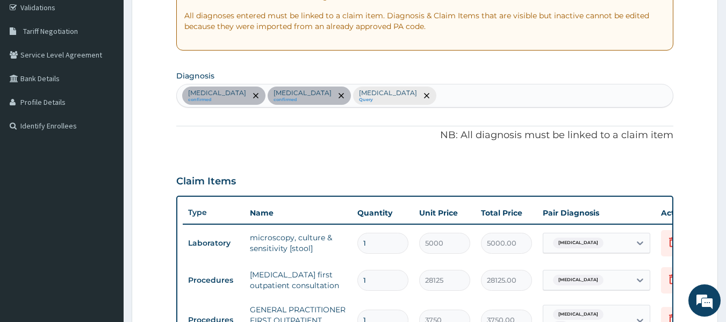
scroll to position [197, 0]
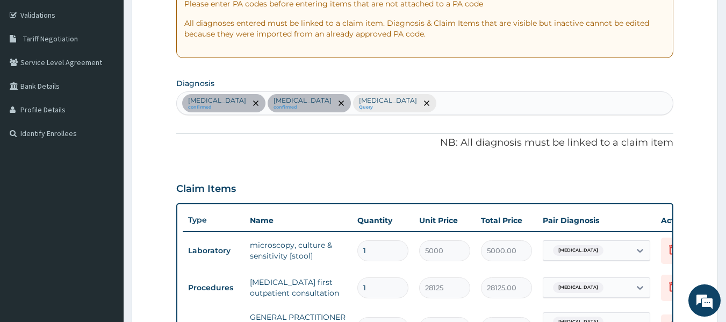
click at [543, 104] on div "Typhoid fever confirmed Benign prostatic hyperplasia confirmed Malaria, unspeci…" at bounding box center [425, 103] width 497 height 23
type input "c"
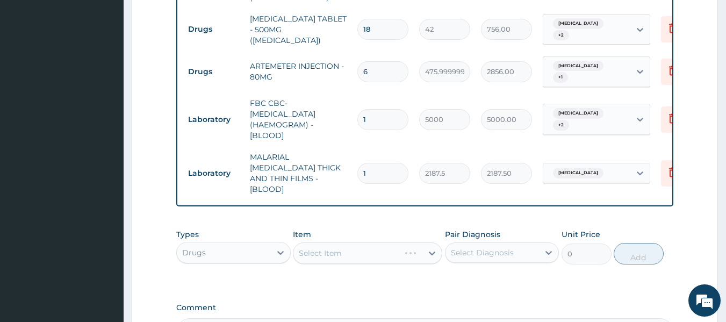
scroll to position [663, 0]
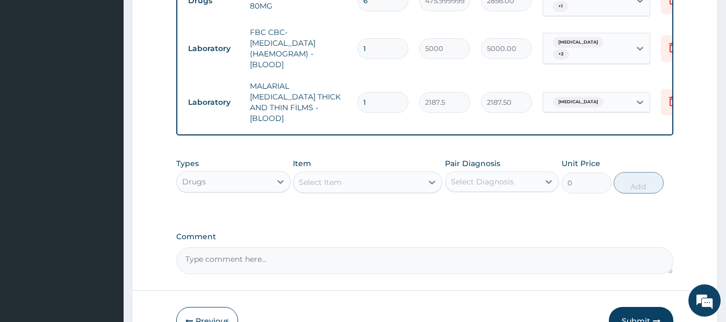
click at [391, 182] on div "Select Item" at bounding box center [357, 182] width 129 height 17
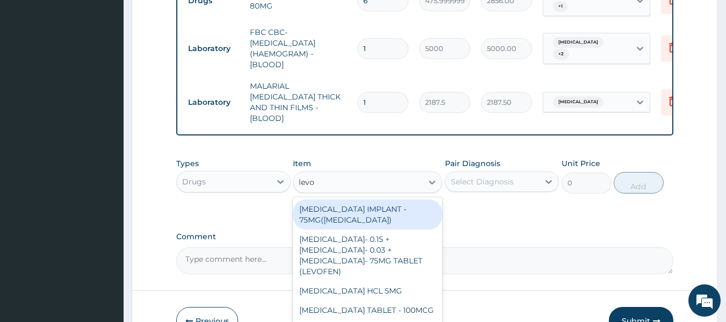
type input "levof"
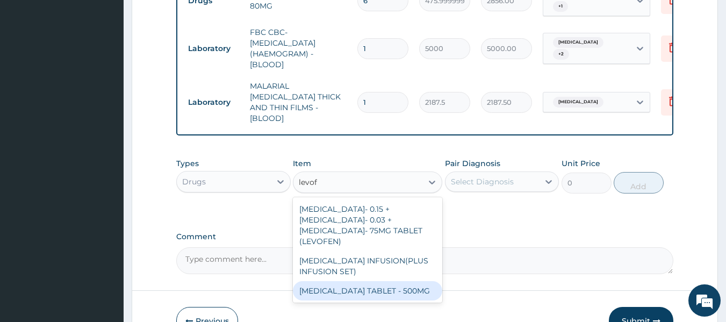
click at [381, 290] on div "LEVOFLOXACIN TABLET - 500MG" at bounding box center [367, 290] width 149 height 19
type input "196"
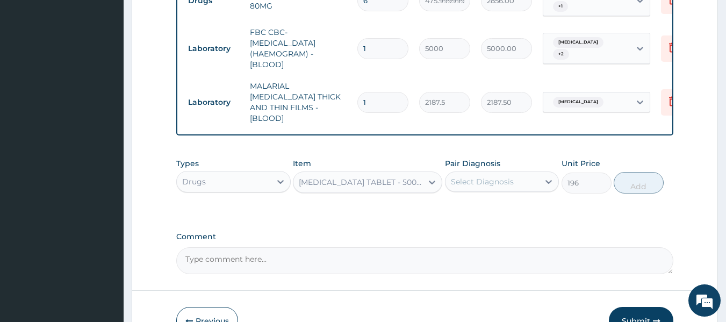
click at [518, 183] on div "Select Diagnosis" at bounding box center [493, 181] width 94 height 17
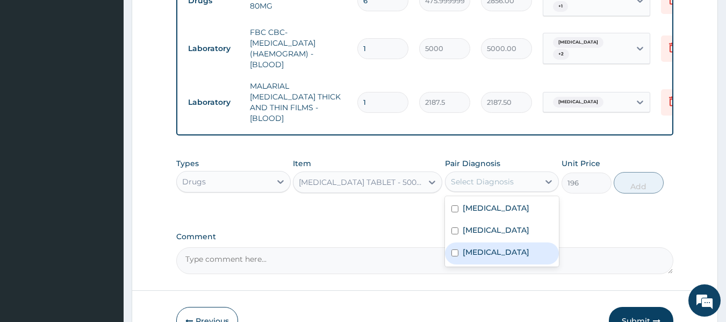
drag, startPoint x: 490, startPoint y: 262, endPoint x: 496, endPoint y: 237, distance: 25.3
click at [490, 257] on label "Malaria, unspecified" at bounding box center [496, 252] width 67 height 11
checkbox input "true"
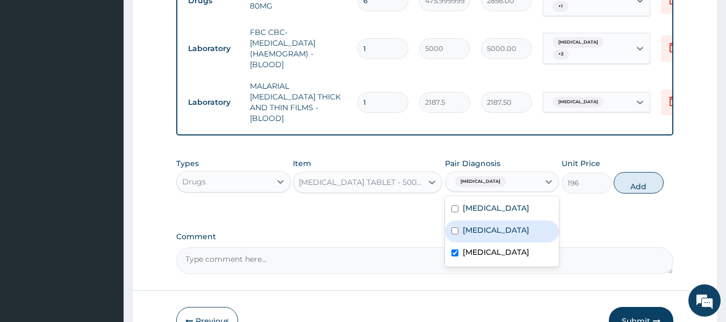
click at [500, 227] on label "Benign prostatic hyperplasia" at bounding box center [496, 230] width 67 height 11
checkbox input "true"
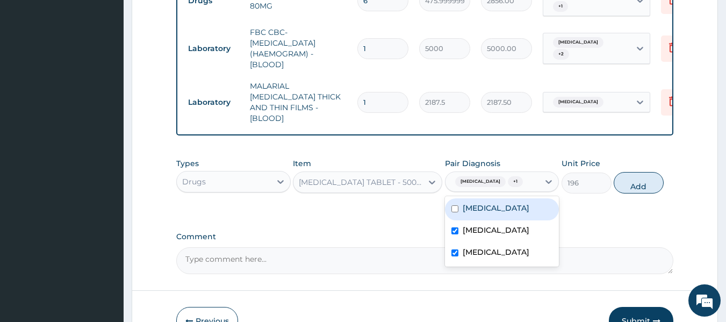
drag, startPoint x: 507, startPoint y: 209, endPoint x: 674, endPoint y: 221, distance: 167.7
click at [508, 209] on label "Typhoid fever" at bounding box center [496, 208] width 67 height 11
checkbox input "true"
click at [632, 182] on button "Add" at bounding box center [639, 182] width 50 height 21
type input "0"
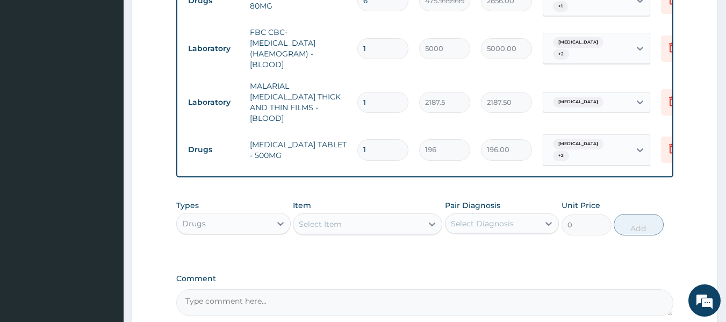
drag, startPoint x: 360, startPoint y: 149, endPoint x: 351, endPoint y: 154, distance: 10.3
click at [351, 154] on tr "Drugs LEVOFLOXACIN TABLET - 500MG 1 196 196.00 Malaria, unspecified + 2 Delete" at bounding box center [446, 150] width 527 height 42
type input "2"
type input "392.00"
type input "26"
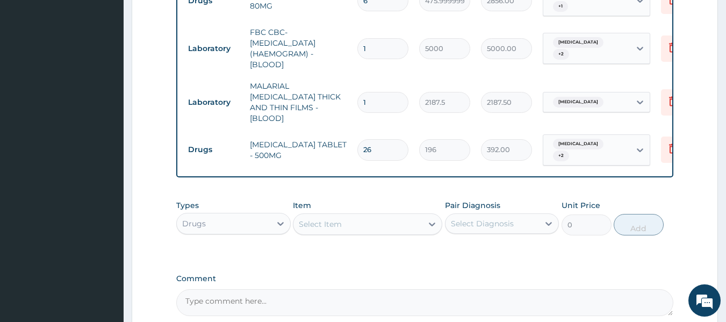
type input "5096.00"
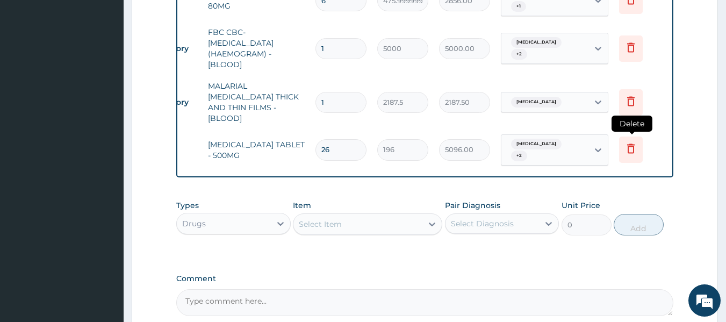
type input "26"
click at [628, 144] on icon at bounding box center [631, 149] width 8 height 10
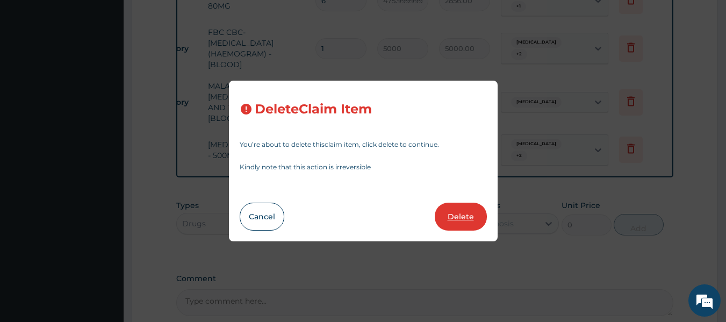
click at [467, 212] on button "Delete" at bounding box center [461, 217] width 52 height 28
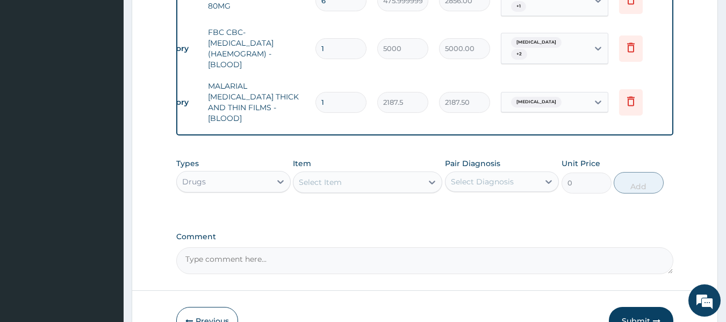
click at [644, 311] on button "Submit" at bounding box center [641, 321] width 64 height 28
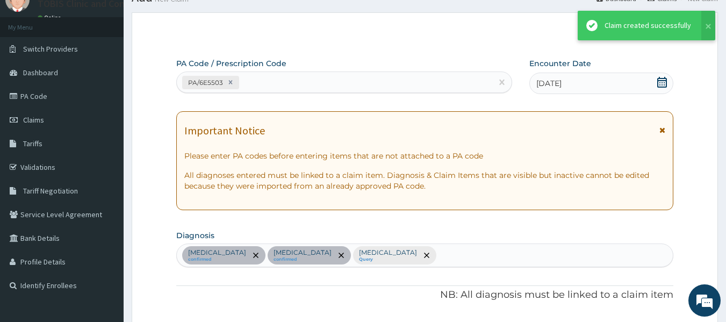
scroll to position [663, 0]
